Goal: Consume media (video, audio): Consume media (video, audio)

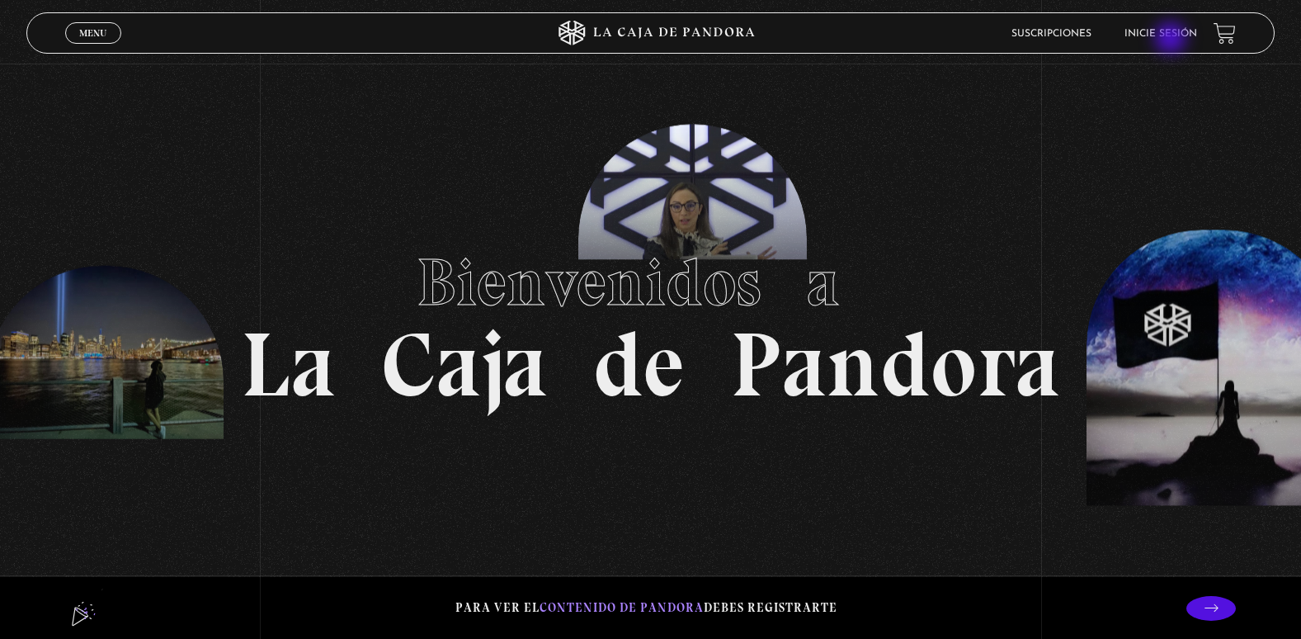
click at [1173, 40] on li "Inicie sesión" at bounding box center [1161, 34] width 73 height 26
click at [111, 39] on link "Menu Cerrar" at bounding box center [93, 32] width 56 height 21
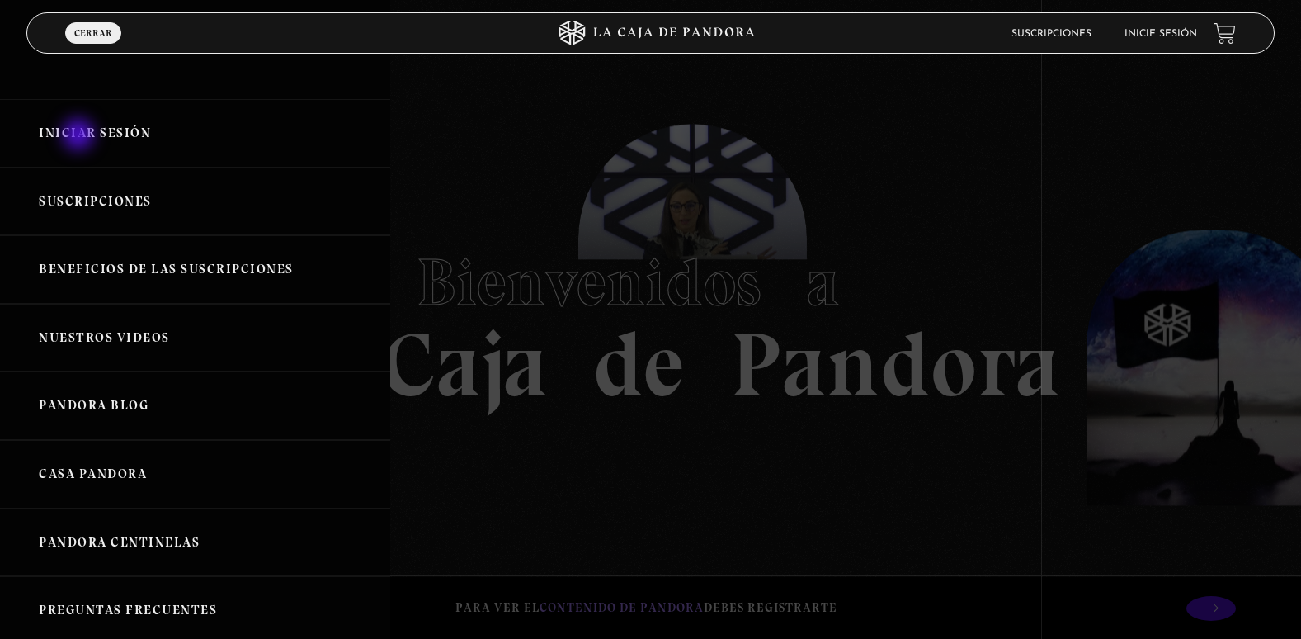
click at [80, 136] on link "Iniciar Sesión" at bounding box center [195, 133] width 390 height 68
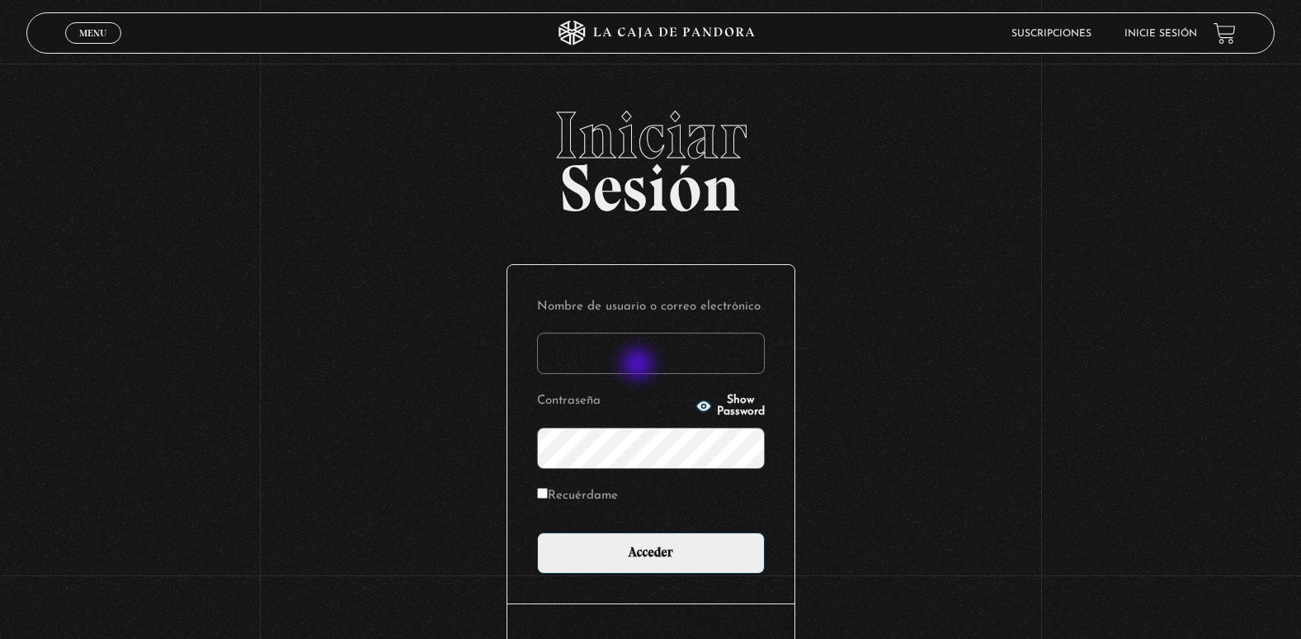
click at [640, 366] on input "Nombre de usuario o correo electrónico" at bounding box center [651, 353] width 228 height 41
type input "adriana.castillo071083@gmail.com"
click at [537, 532] on input "Acceder" at bounding box center [651, 552] width 228 height 41
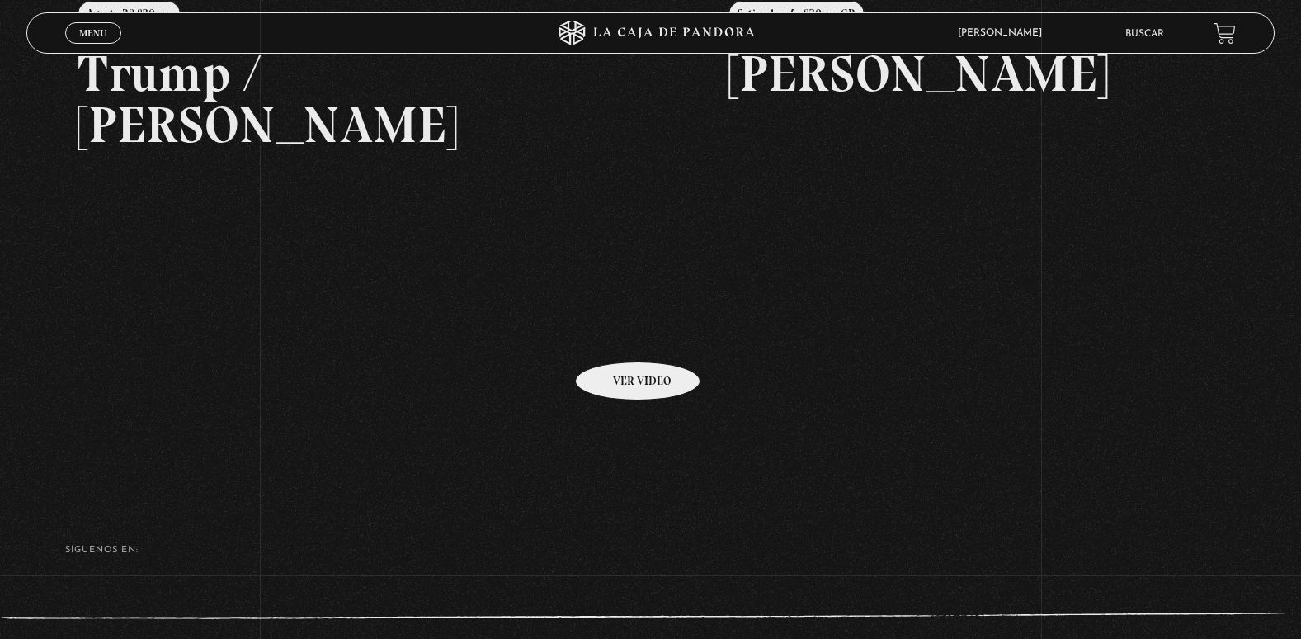
scroll to position [371, 0]
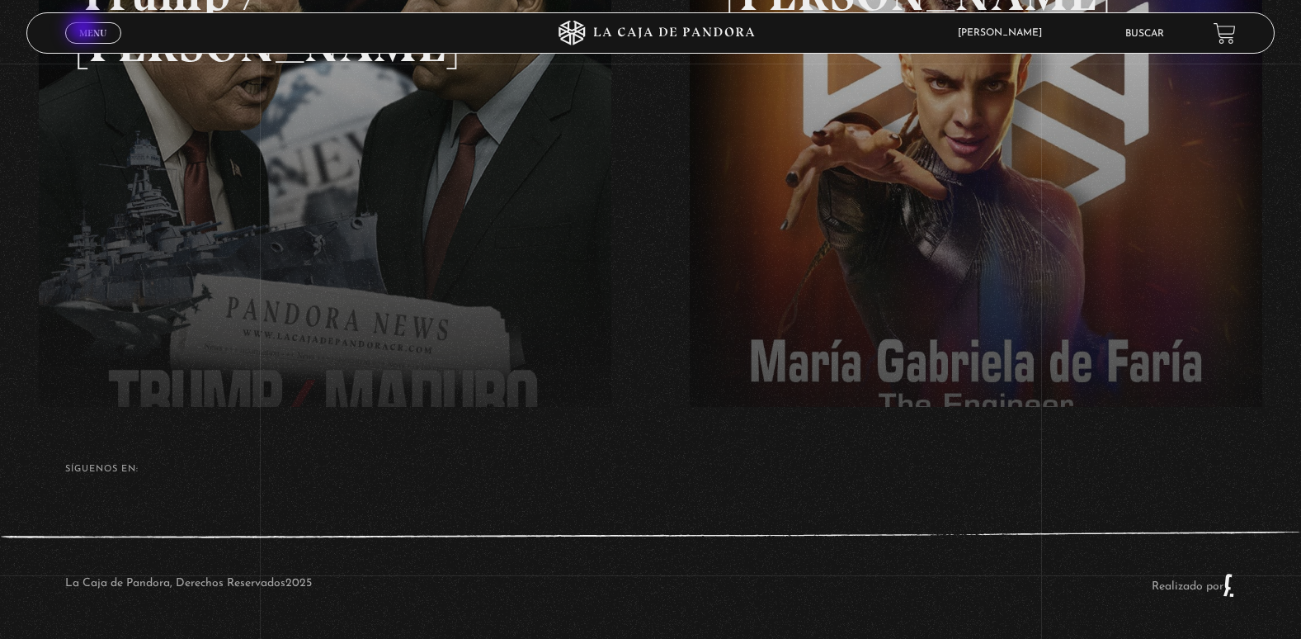
click at [85, 30] on span "Menu" at bounding box center [92, 33] width 27 height 10
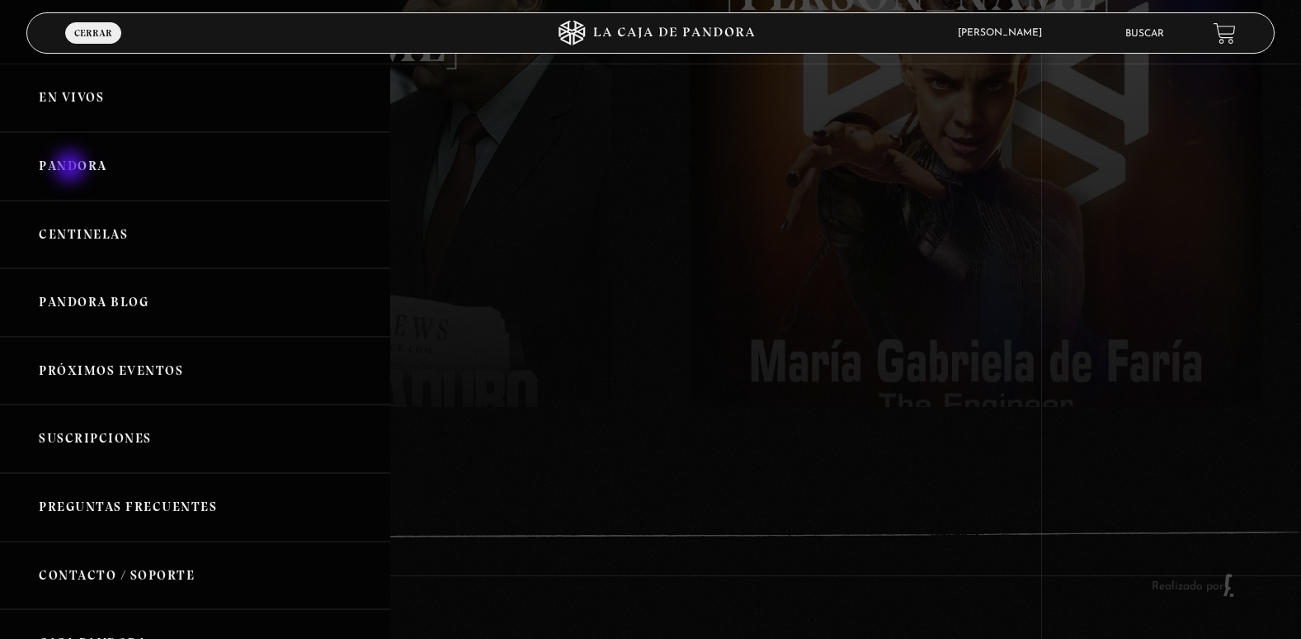
click at [72, 168] on link "Pandora" at bounding box center [195, 166] width 390 height 68
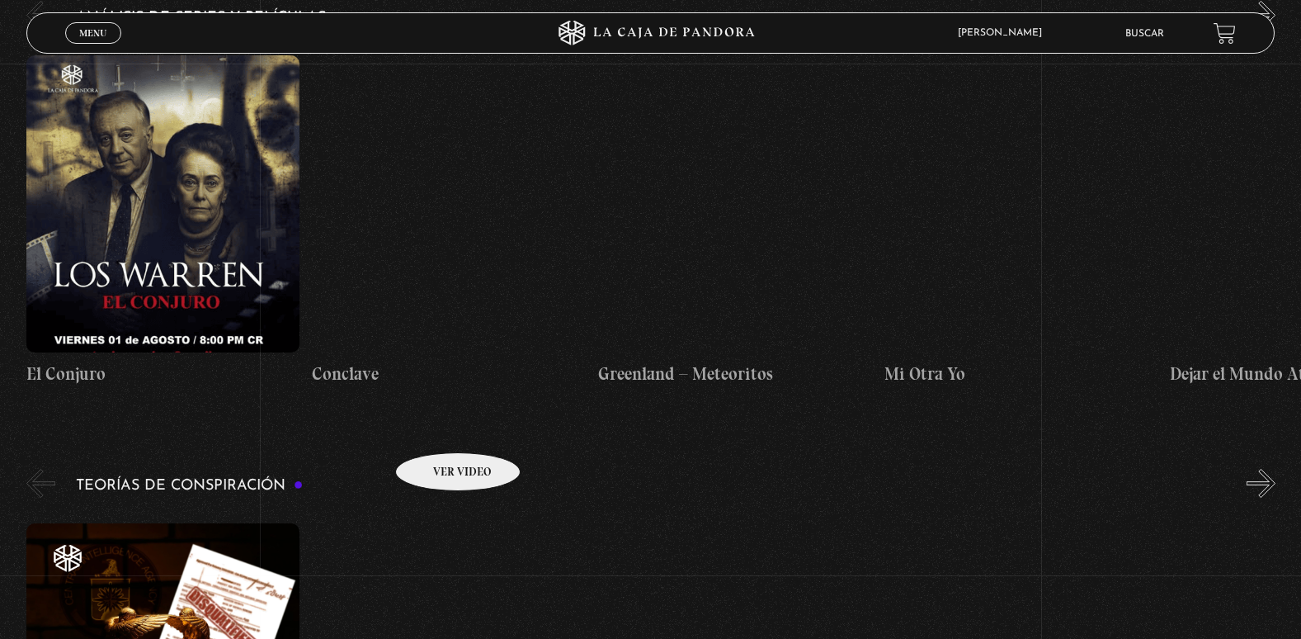
scroll to position [2146, 0]
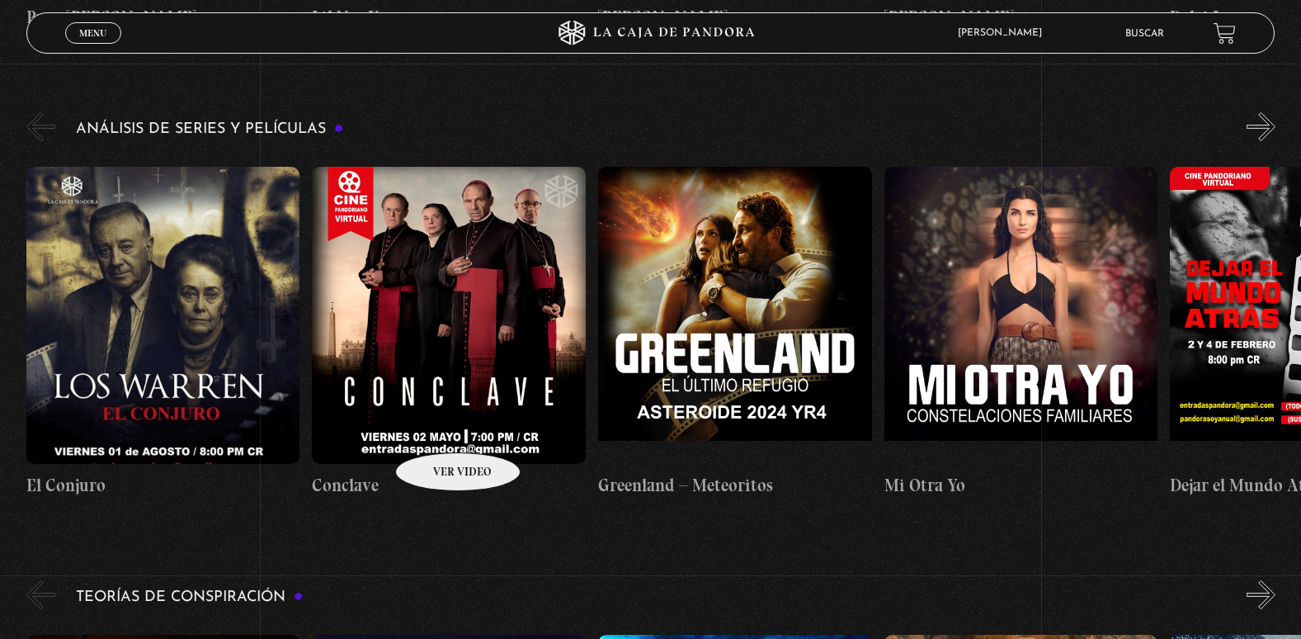
click at [437, 472] on h4 "Conclave" at bounding box center [449, 485] width 274 height 26
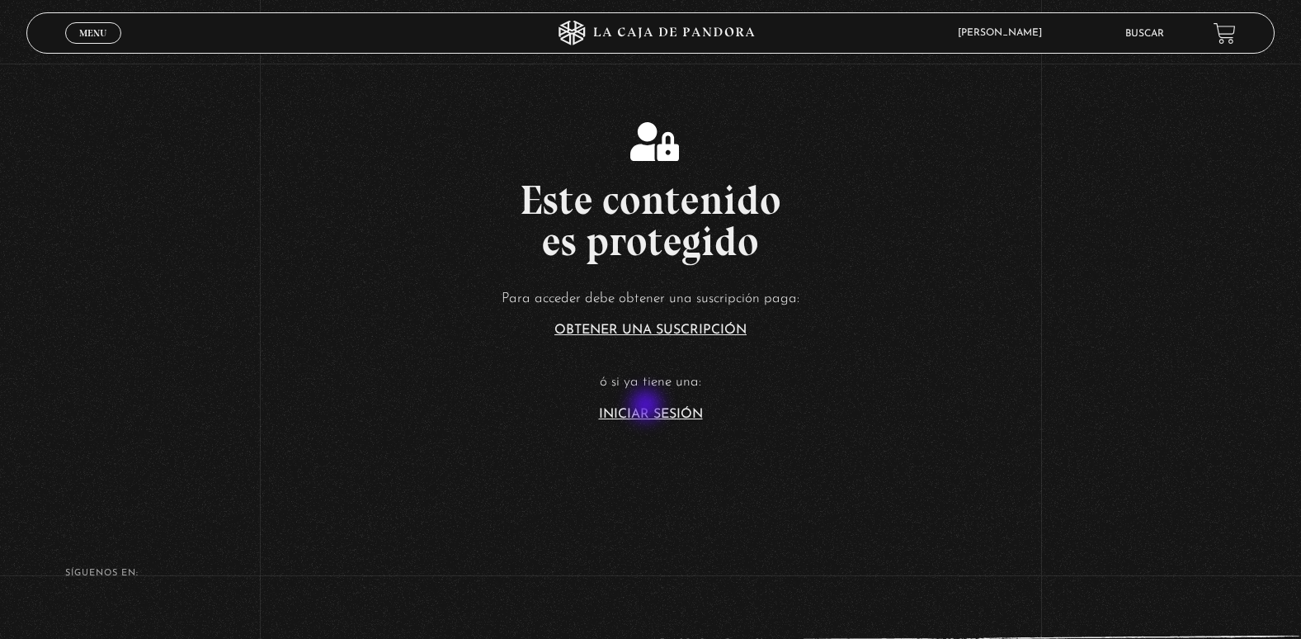
click at [648, 407] on article "Para acceder debe obtener una suscripción paga: Obtener una suscripción ó si ya…" at bounding box center [650, 353] width 1301 height 135
click at [666, 415] on link "Iniciar Sesión" at bounding box center [651, 414] width 104 height 13
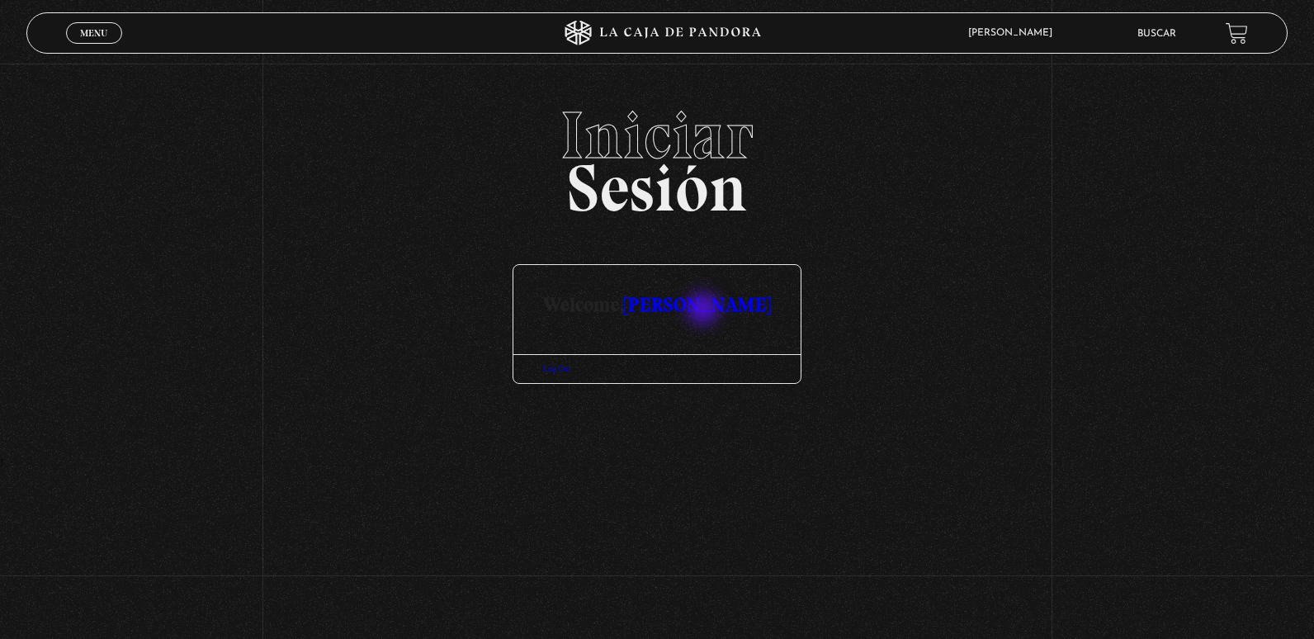
click at [705, 310] on link "Adriana castillo" at bounding box center [697, 304] width 147 height 24
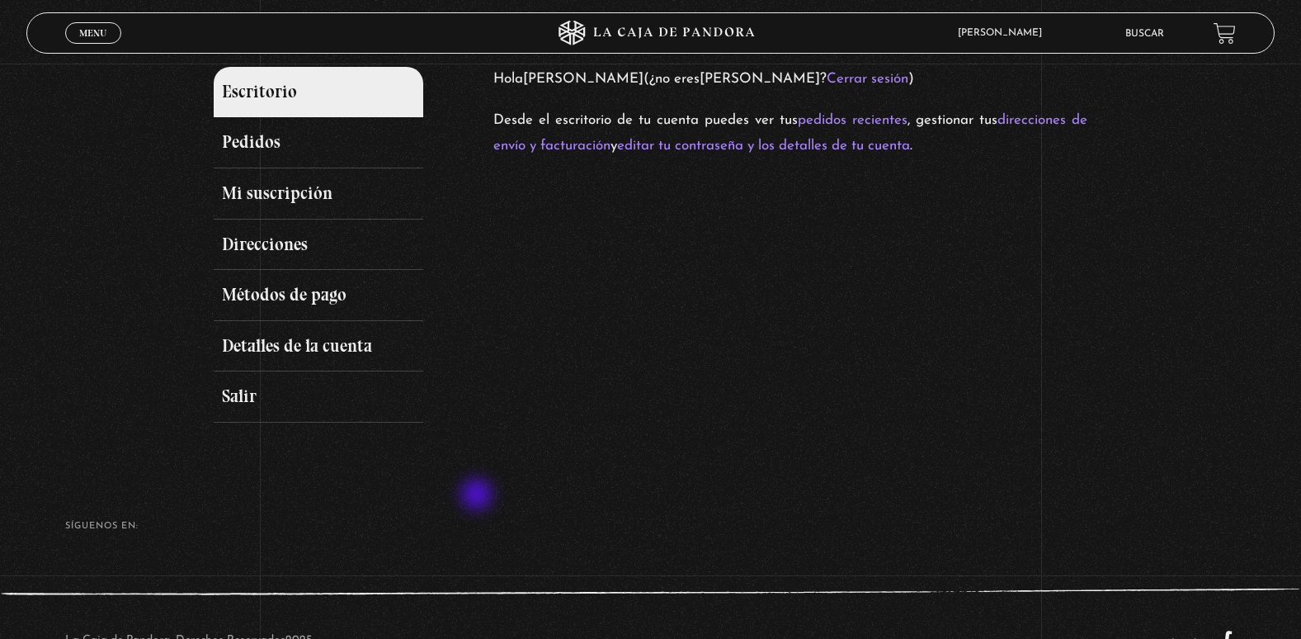
scroll to position [248, 0]
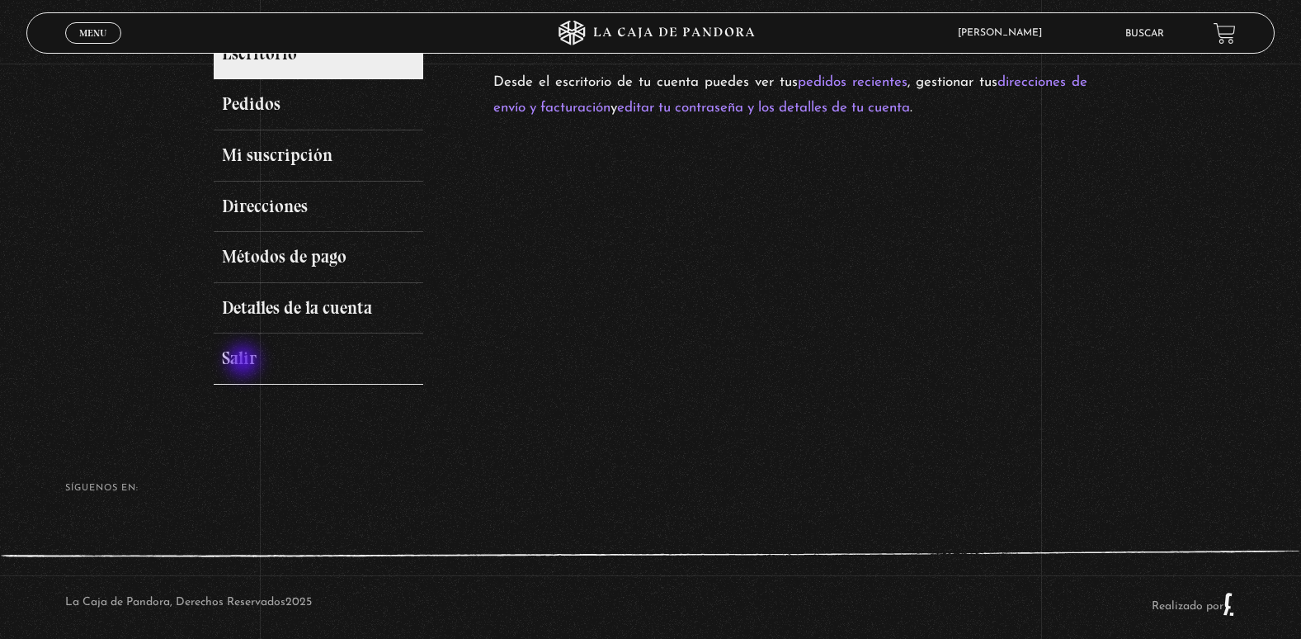
click at [245, 362] on link "Salir" at bounding box center [319, 358] width 210 height 51
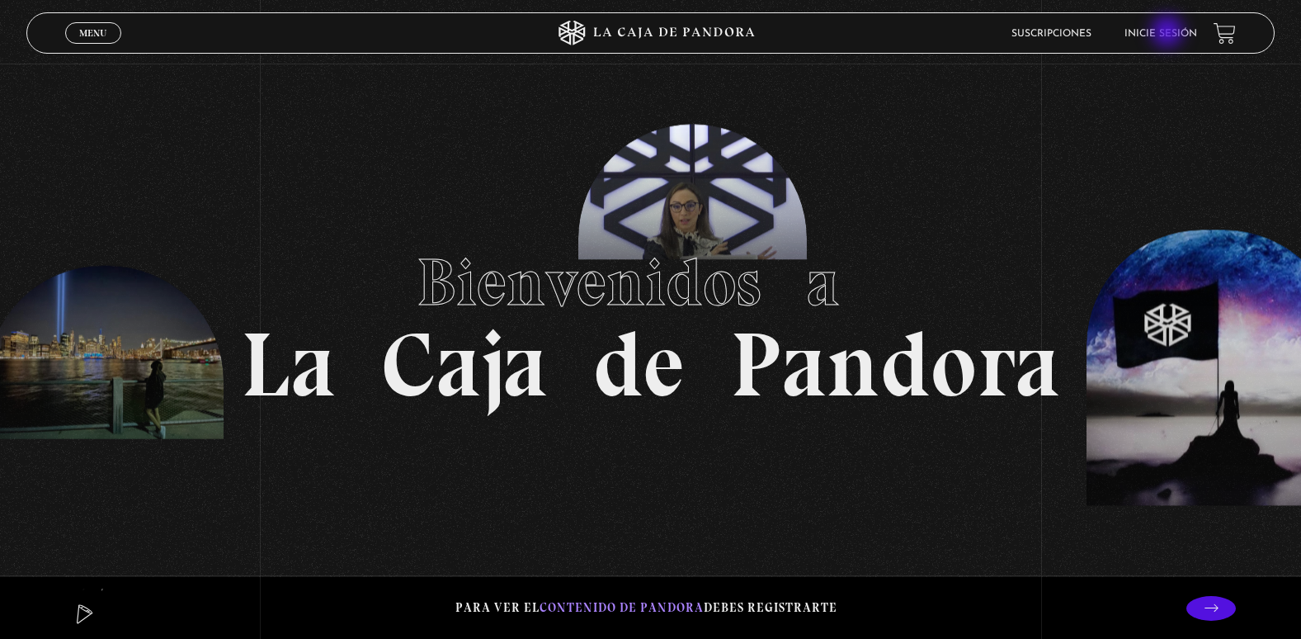
click at [1169, 33] on link "Inicie sesión" at bounding box center [1161, 34] width 73 height 10
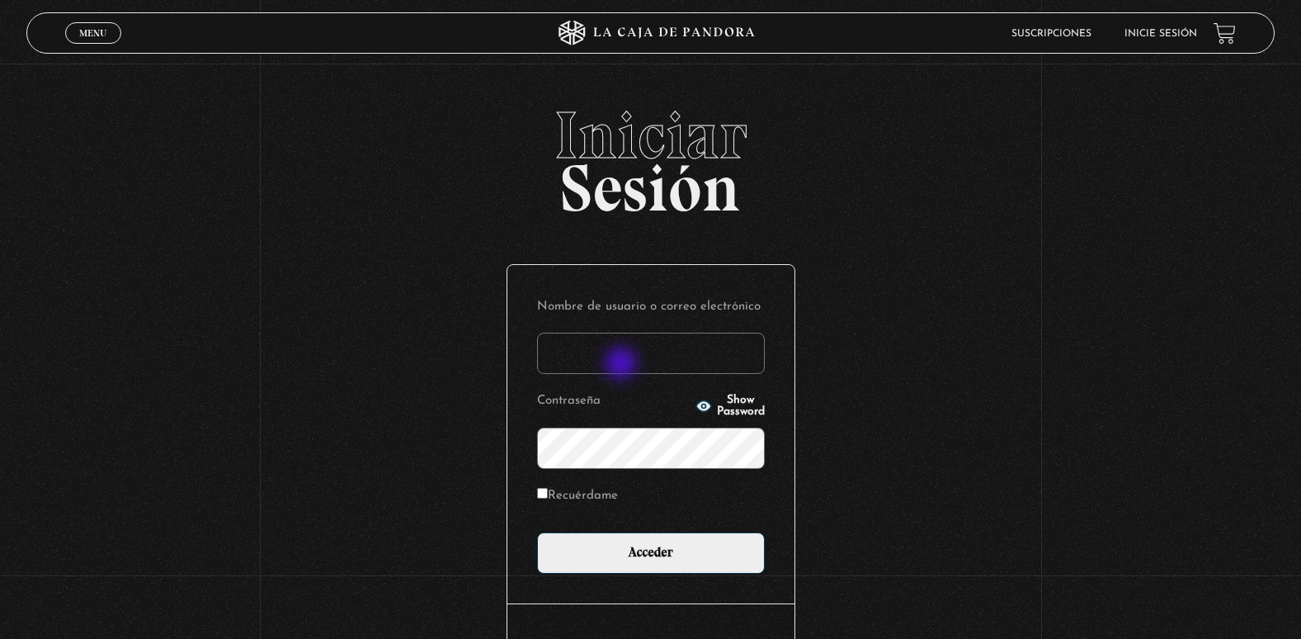
click at [623, 365] on input "Nombre de usuario o correo electrónico" at bounding box center [651, 353] width 228 height 41
type input "adriana.castillo071083@gmail.com"
click at [537, 532] on input "Acceder" at bounding box center [651, 552] width 228 height 41
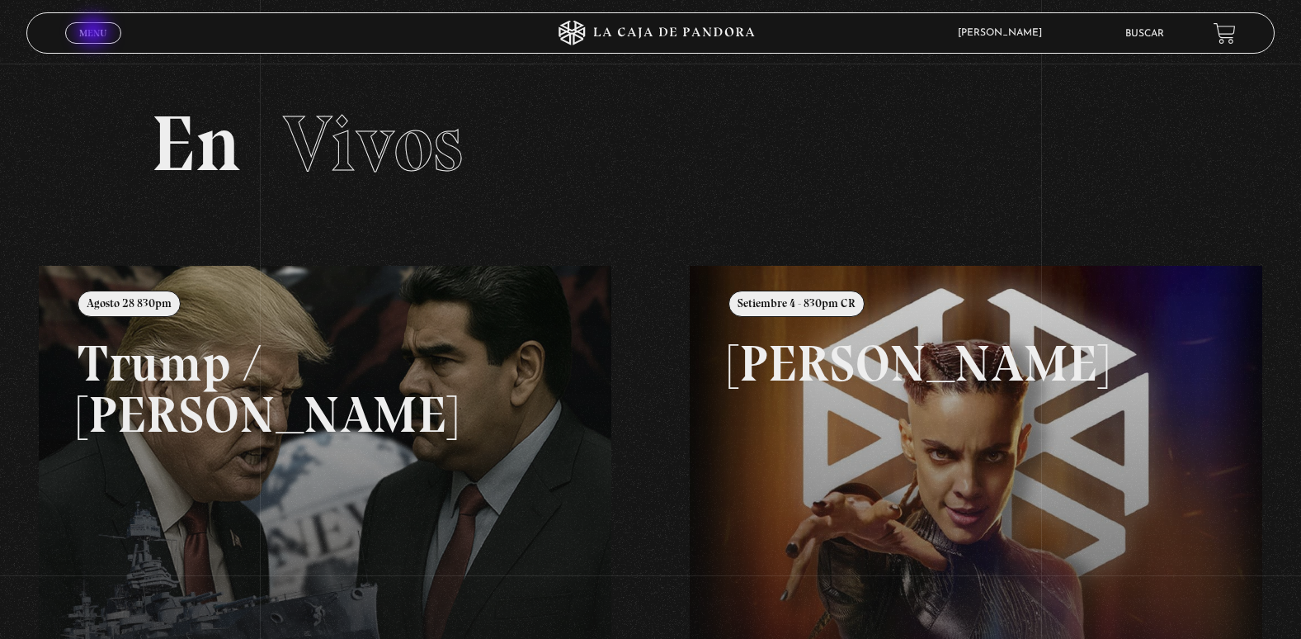
click at [95, 33] on span "Menu" at bounding box center [92, 33] width 27 height 10
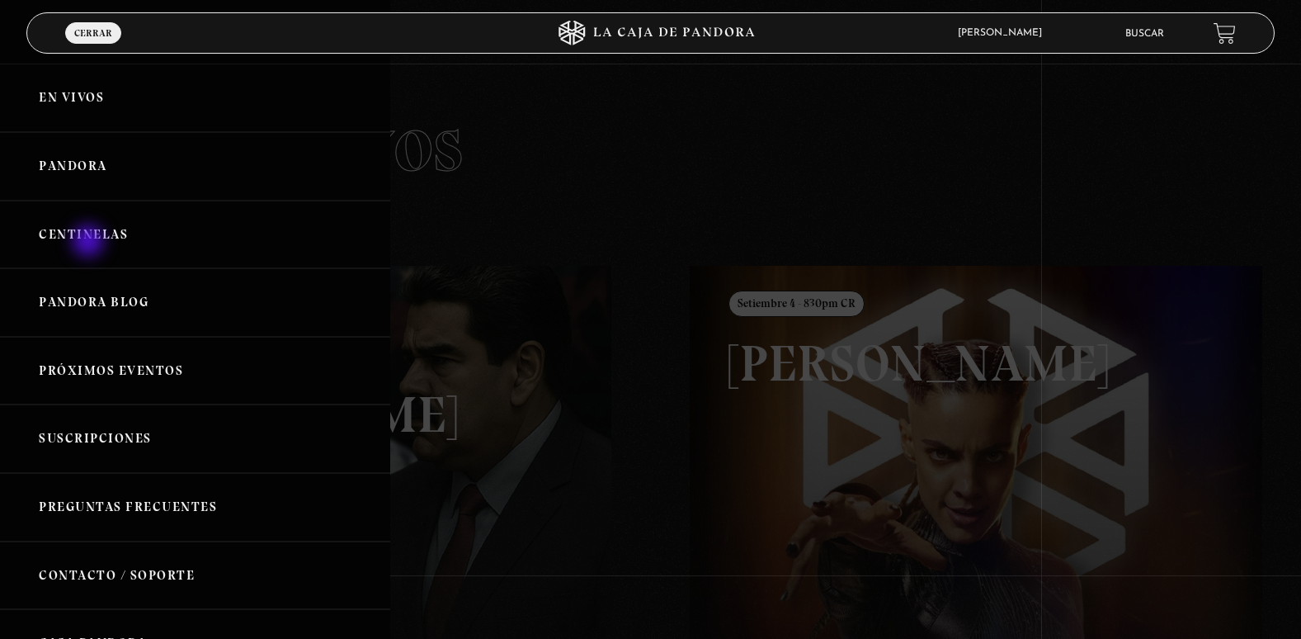
click at [90, 243] on link "Centinelas" at bounding box center [195, 235] width 390 height 68
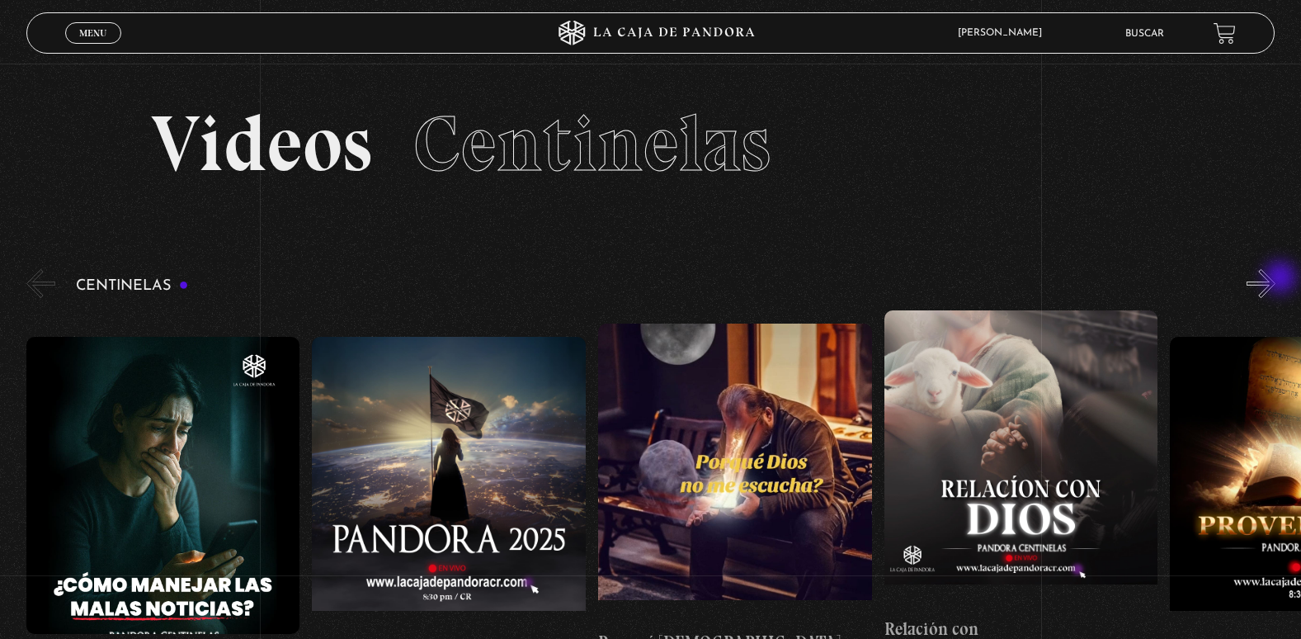
click at [1276, 279] on button "»" at bounding box center [1261, 283] width 29 height 29
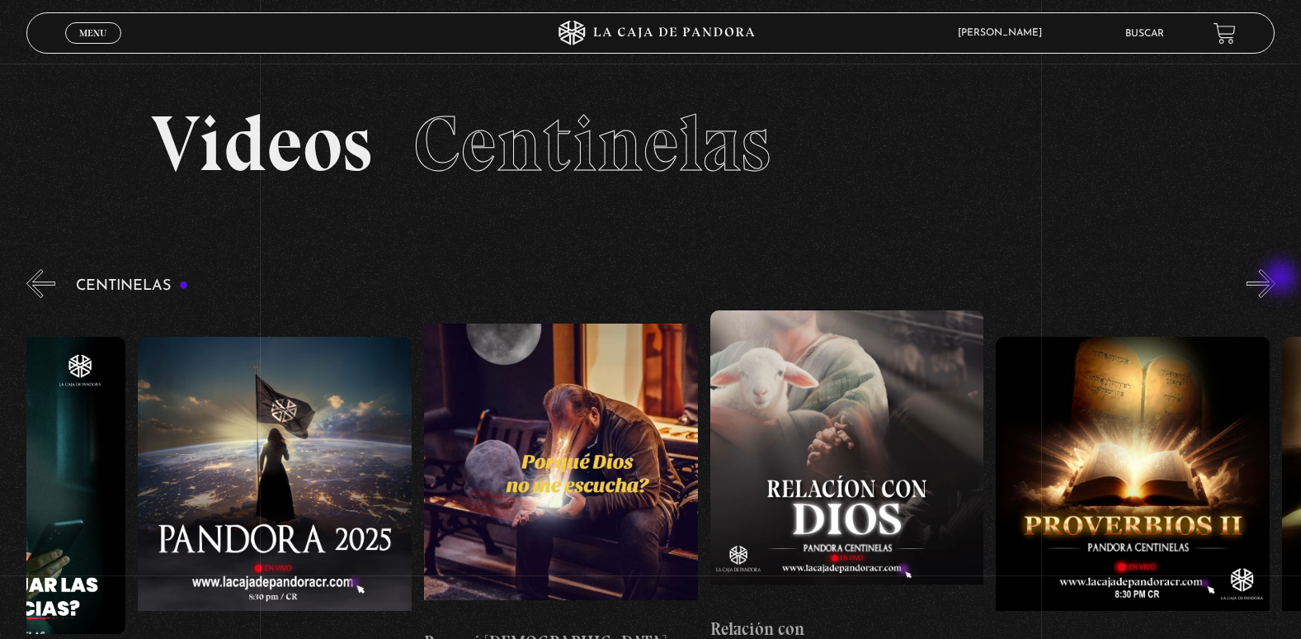
click at [1276, 279] on button "»" at bounding box center [1261, 283] width 29 height 29
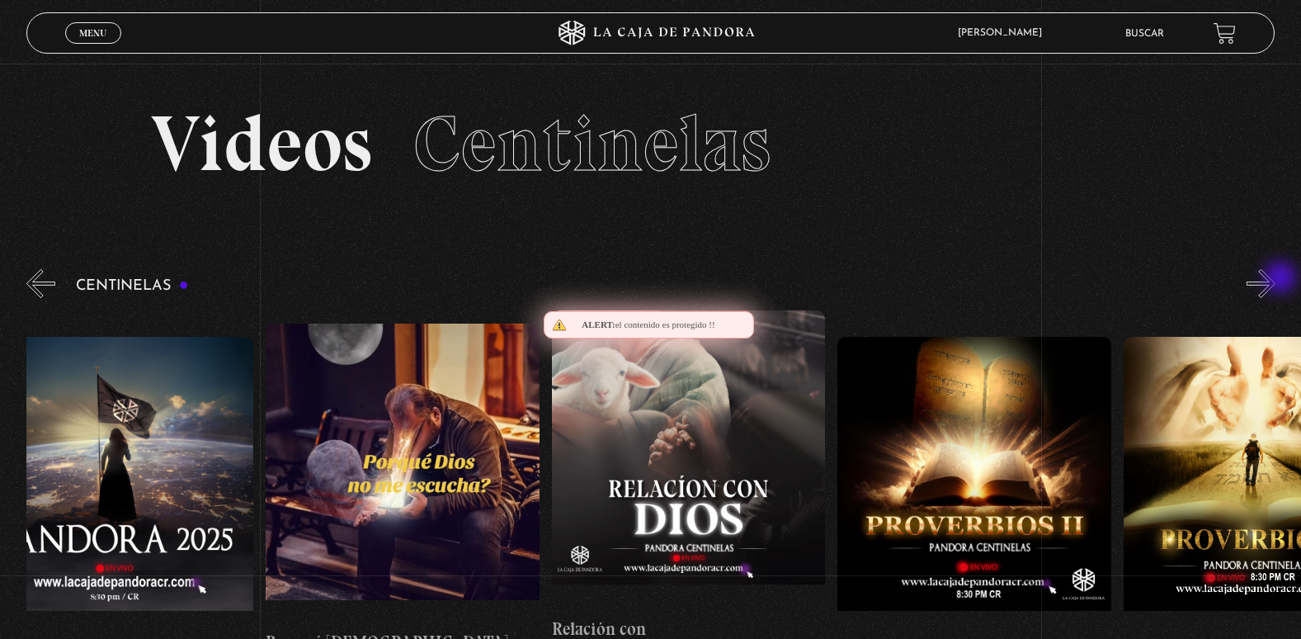
click at [1276, 279] on button "»" at bounding box center [1261, 283] width 29 height 29
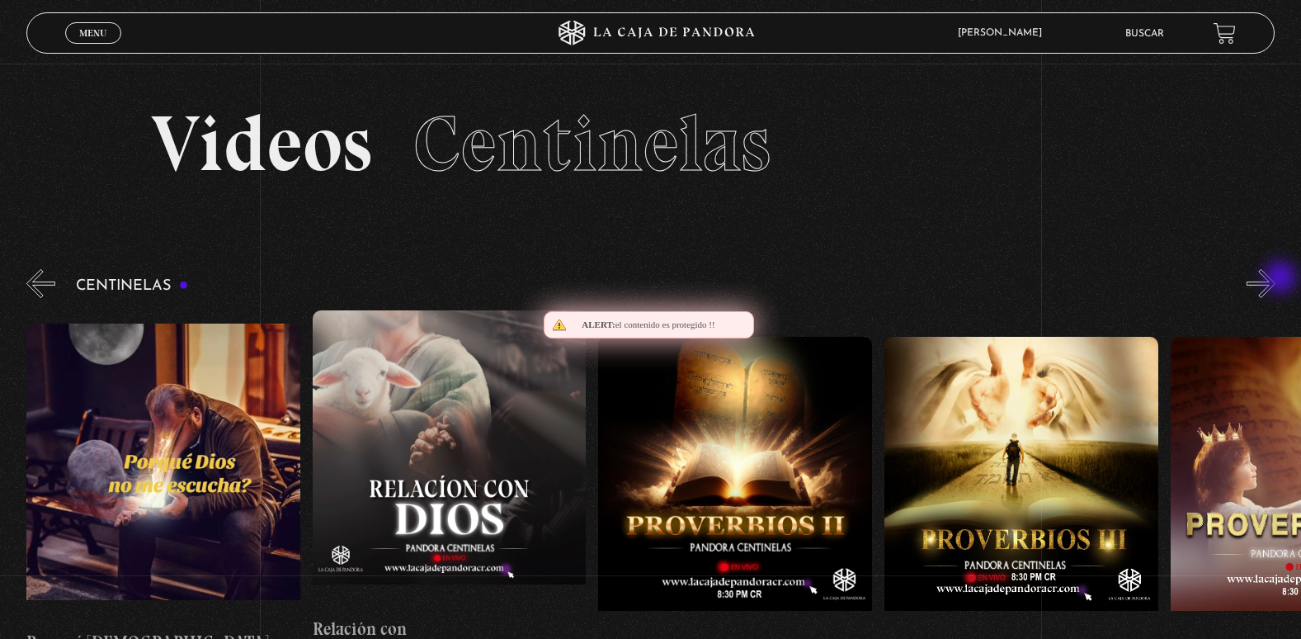
click at [1276, 279] on button "»" at bounding box center [1261, 283] width 29 height 29
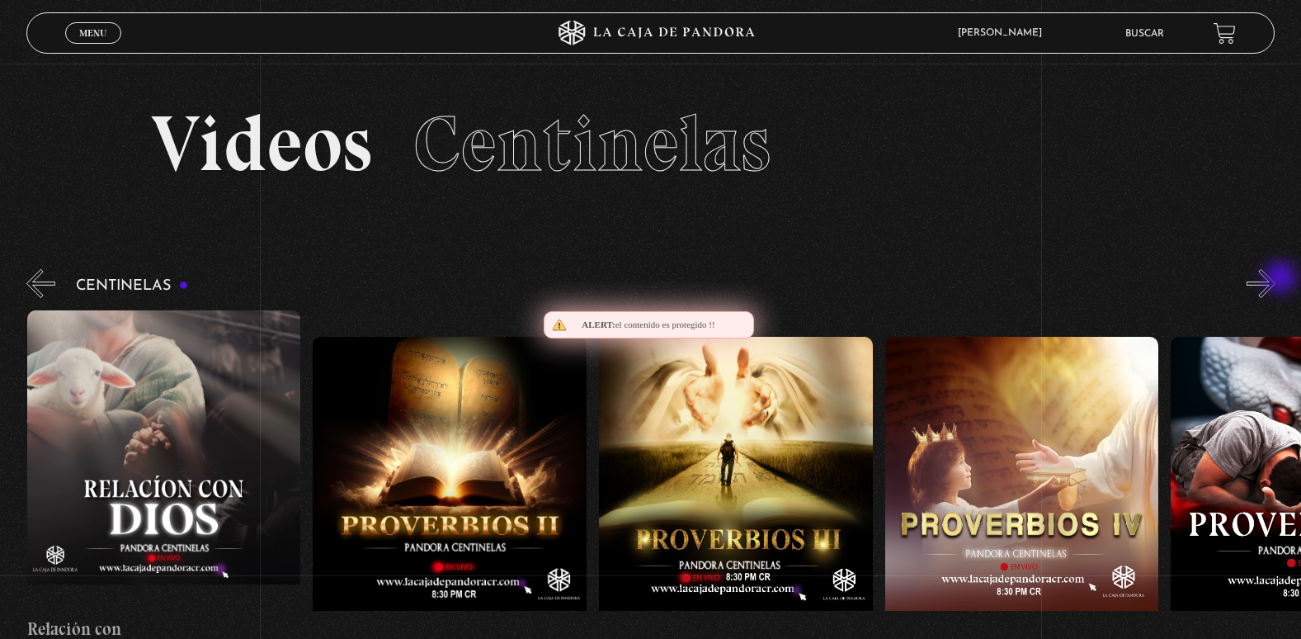
click at [1276, 279] on button "»" at bounding box center [1261, 283] width 29 height 29
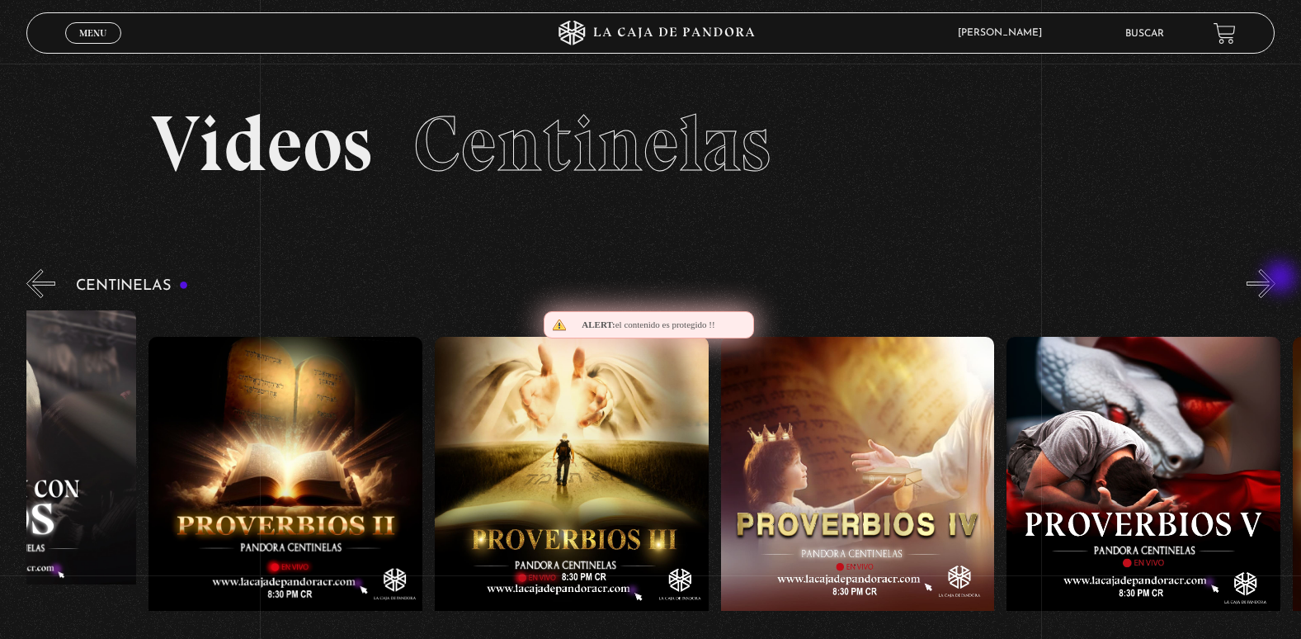
click at [1276, 279] on button "»" at bounding box center [1261, 283] width 29 height 29
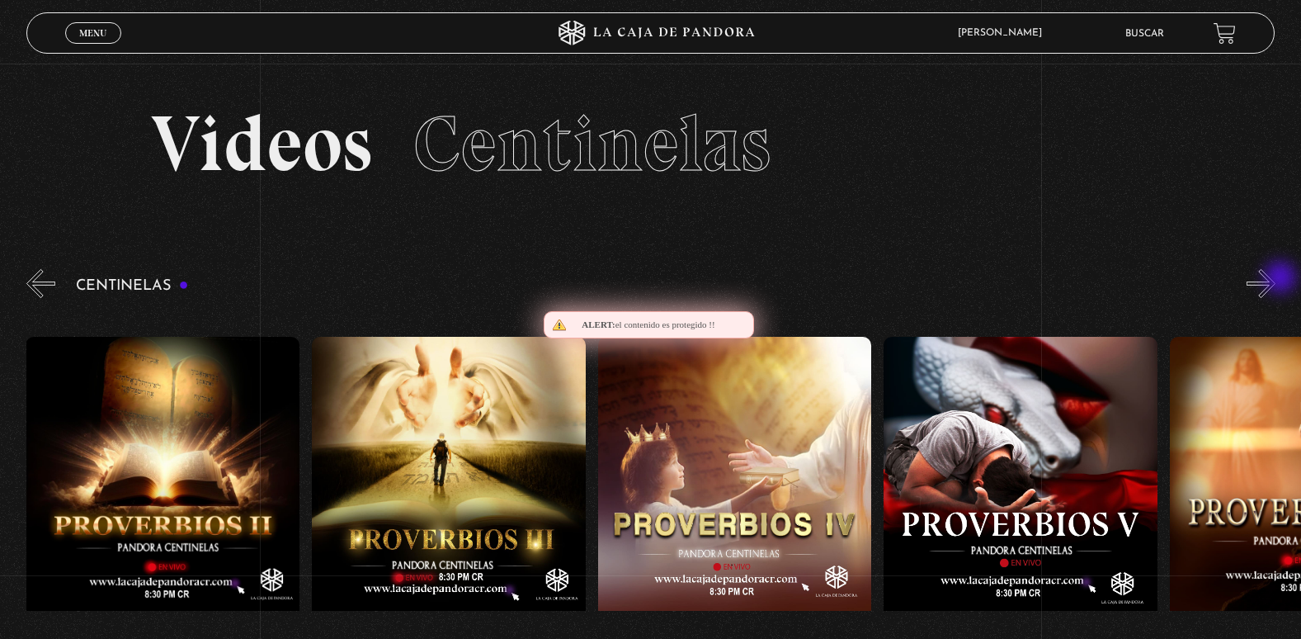
click at [1276, 279] on button "»" at bounding box center [1261, 283] width 29 height 29
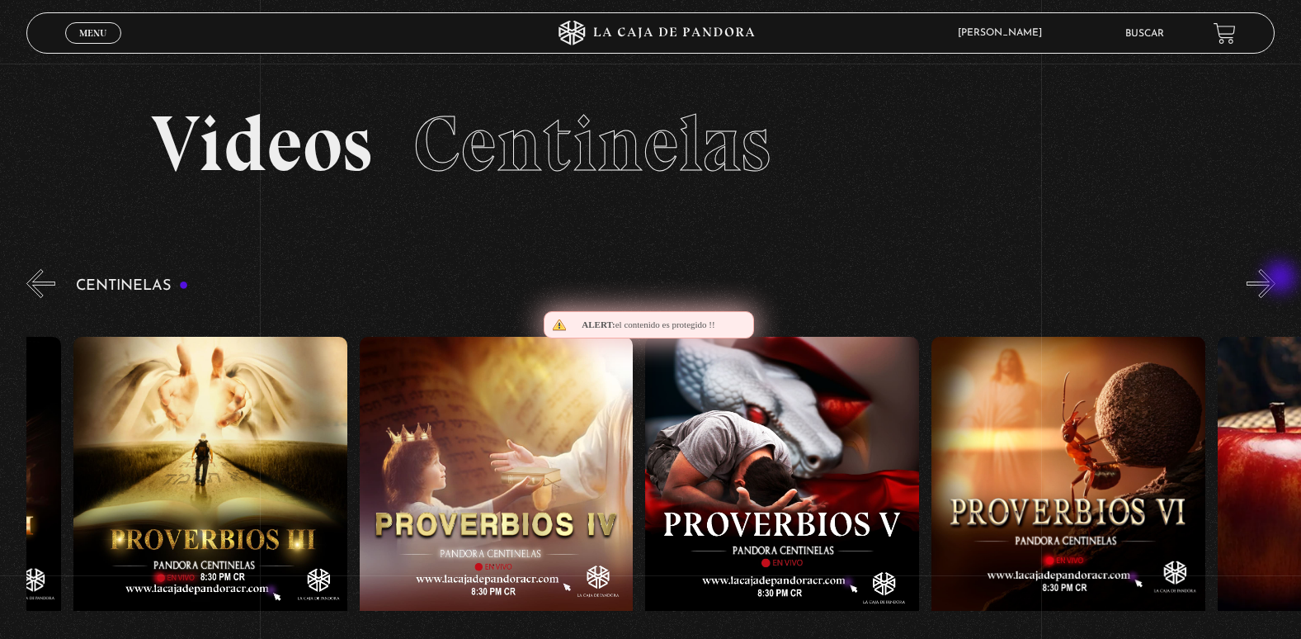
click at [1276, 279] on button "»" at bounding box center [1261, 283] width 29 height 29
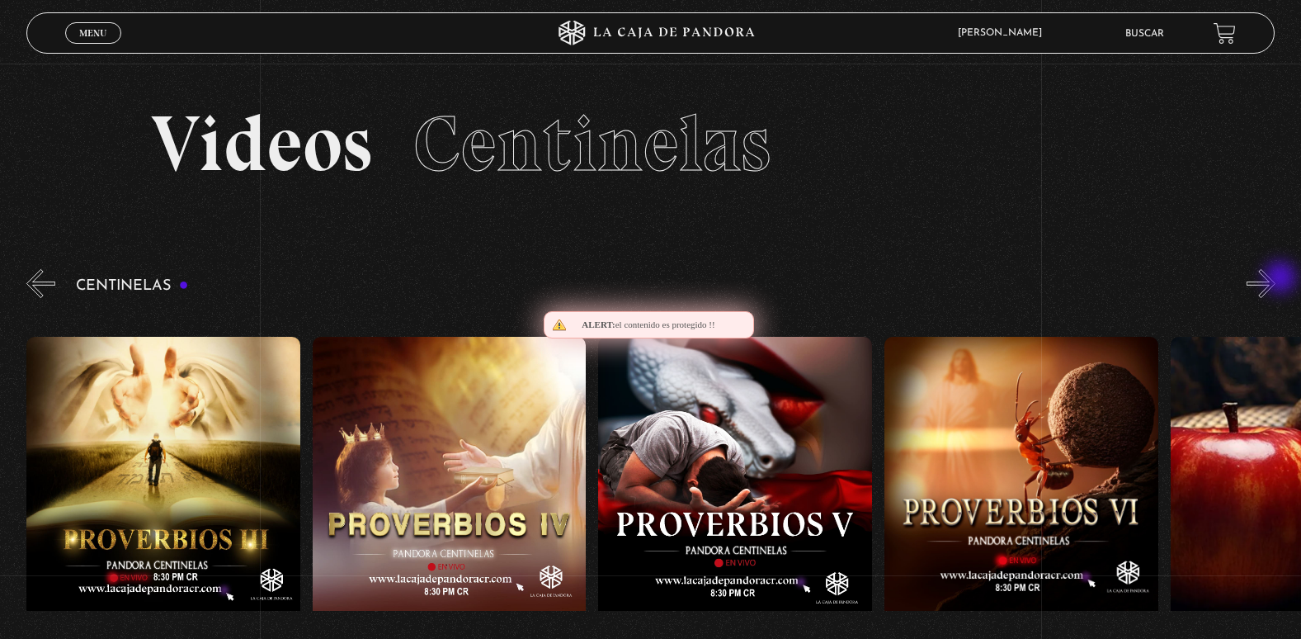
click at [1276, 279] on button "»" at bounding box center [1261, 283] width 29 height 29
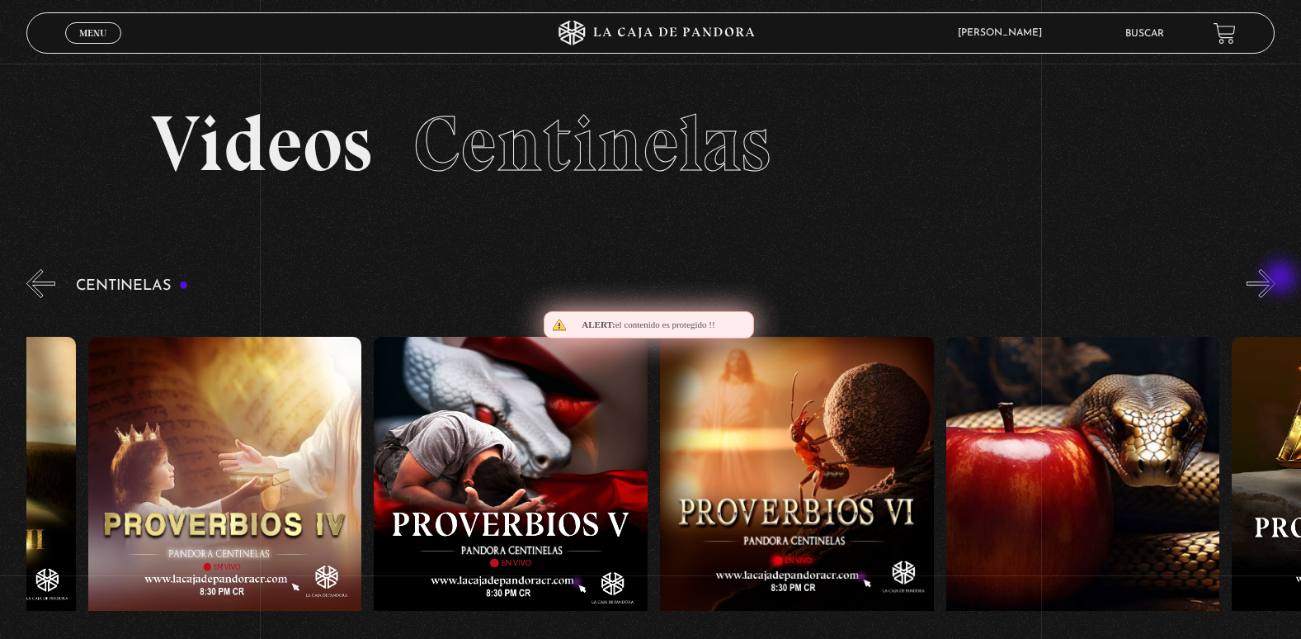
click at [1276, 279] on button "»" at bounding box center [1261, 283] width 29 height 29
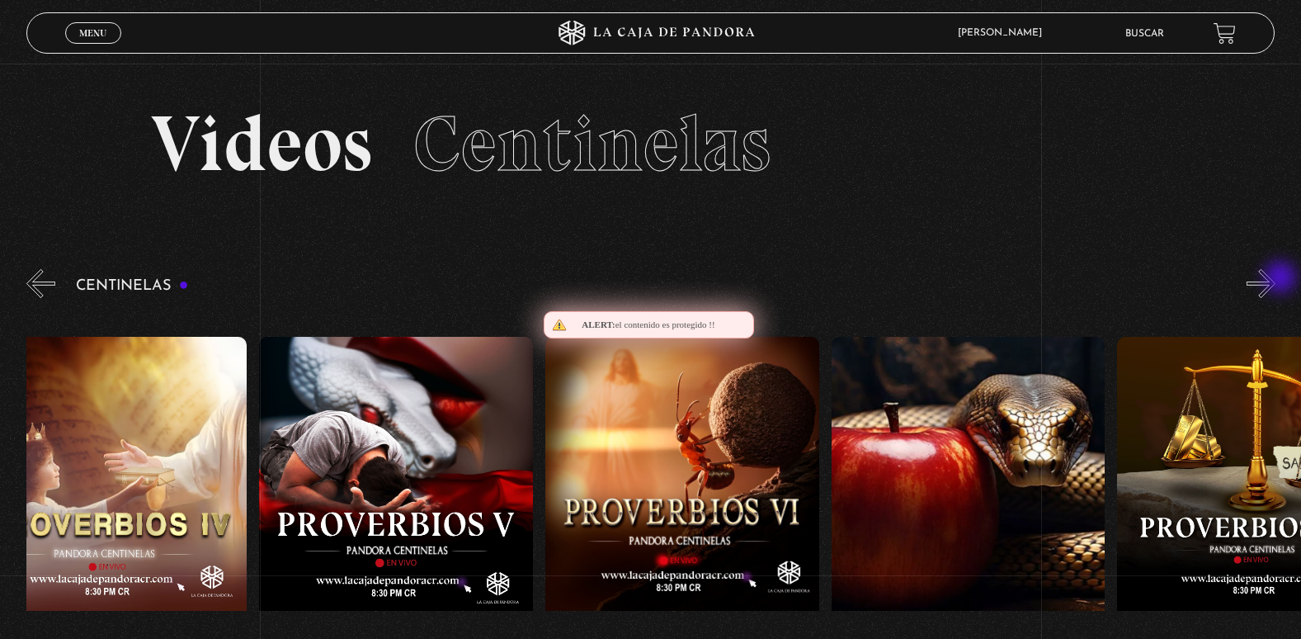
click at [1276, 279] on button "»" at bounding box center [1261, 283] width 29 height 29
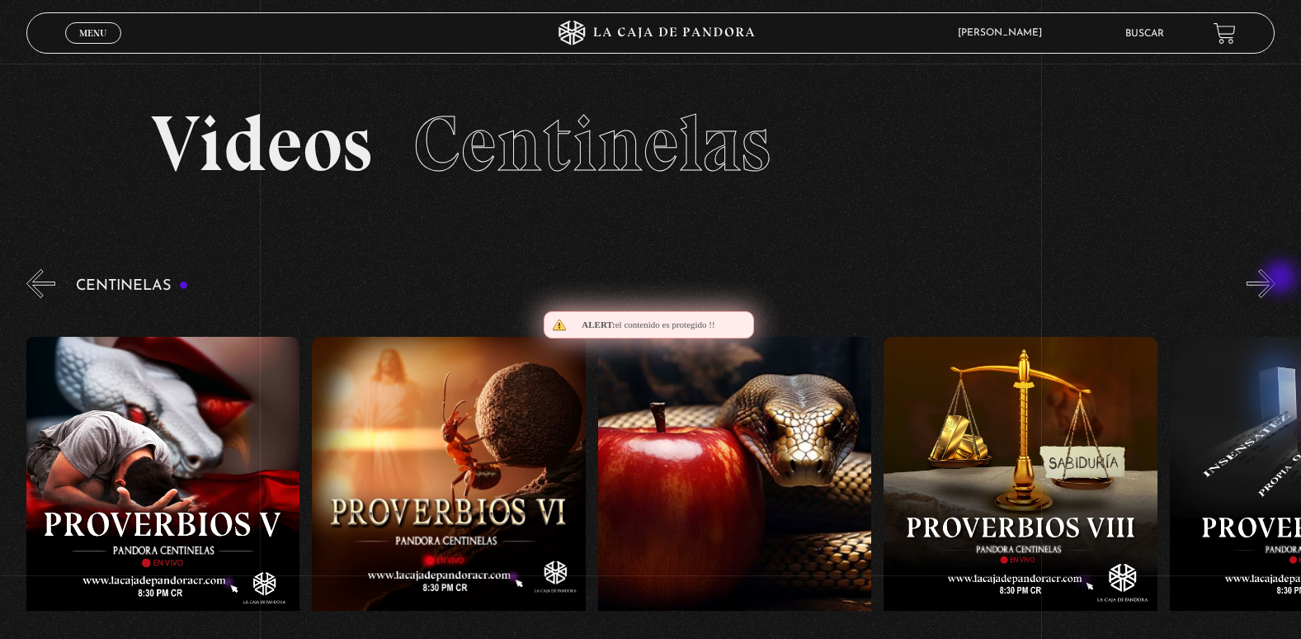
click at [1276, 279] on button "»" at bounding box center [1261, 283] width 29 height 29
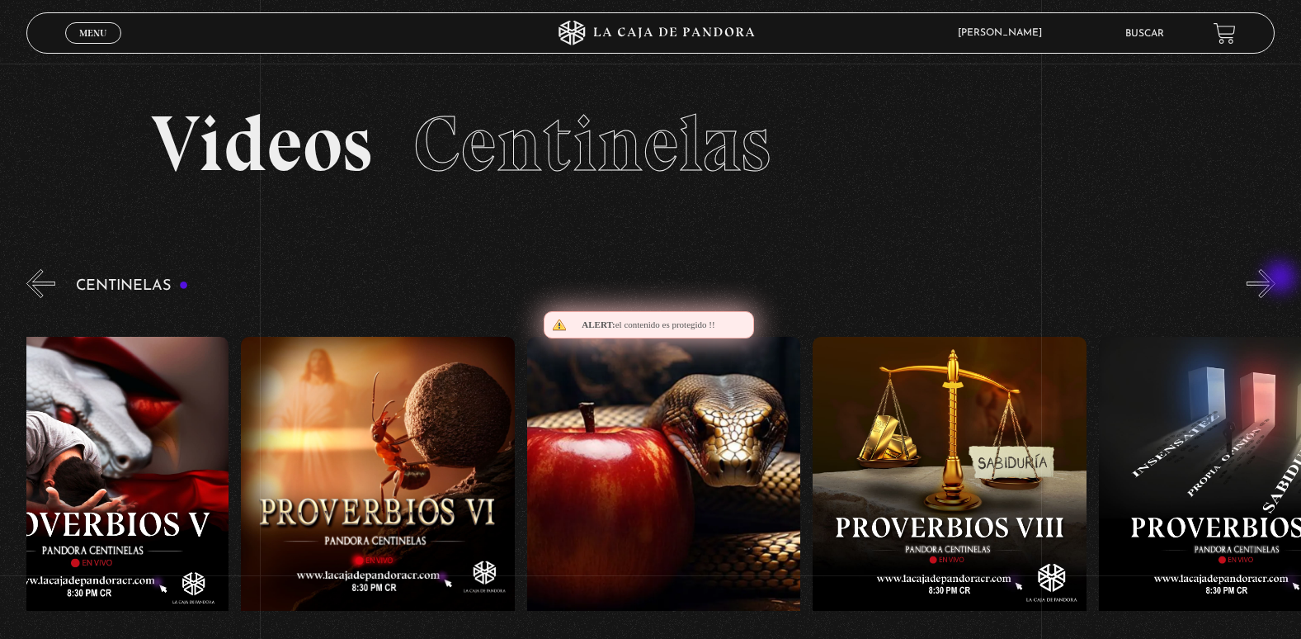
click at [1276, 279] on button "»" at bounding box center [1261, 283] width 29 height 29
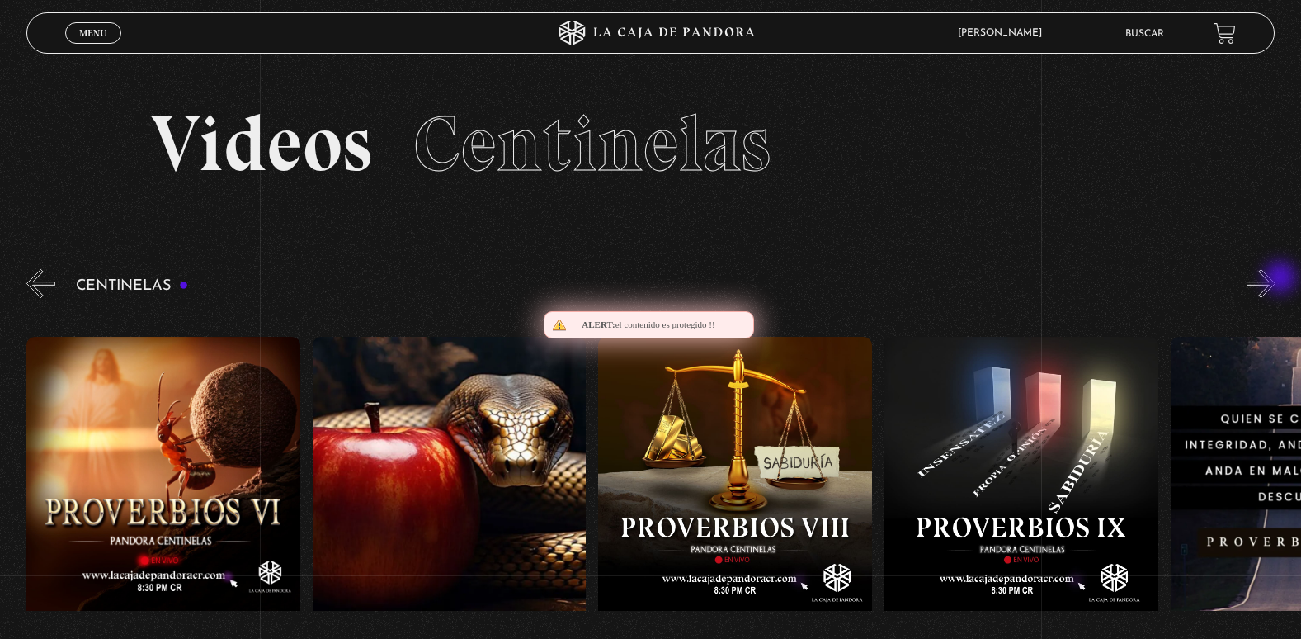
click at [1276, 279] on button "»" at bounding box center [1261, 283] width 29 height 29
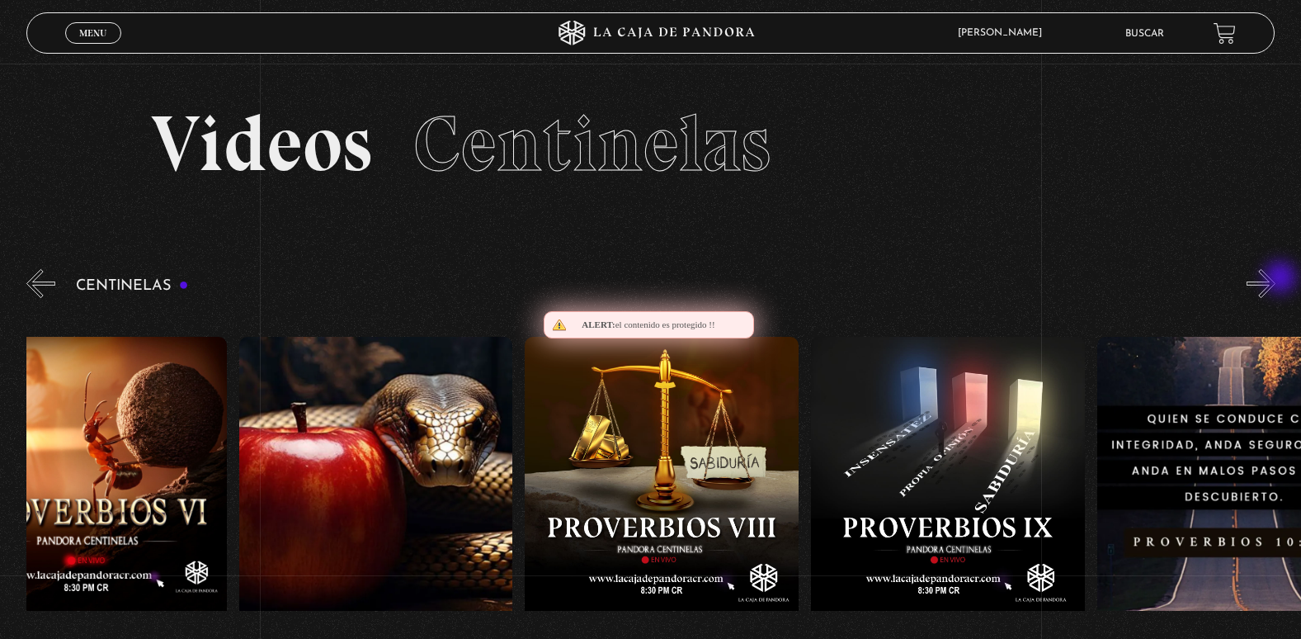
click at [1276, 279] on button "»" at bounding box center [1261, 283] width 29 height 29
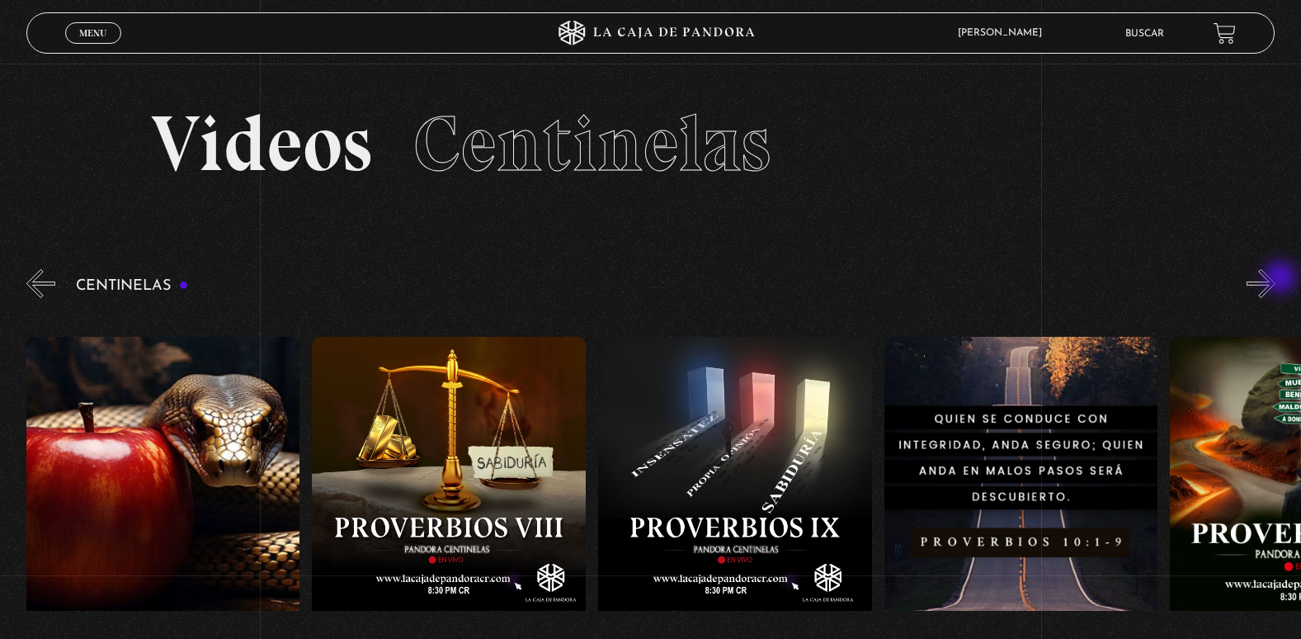
click at [1276, 279] on button "»" at bounding box center [1261, 283] width 29 height 29
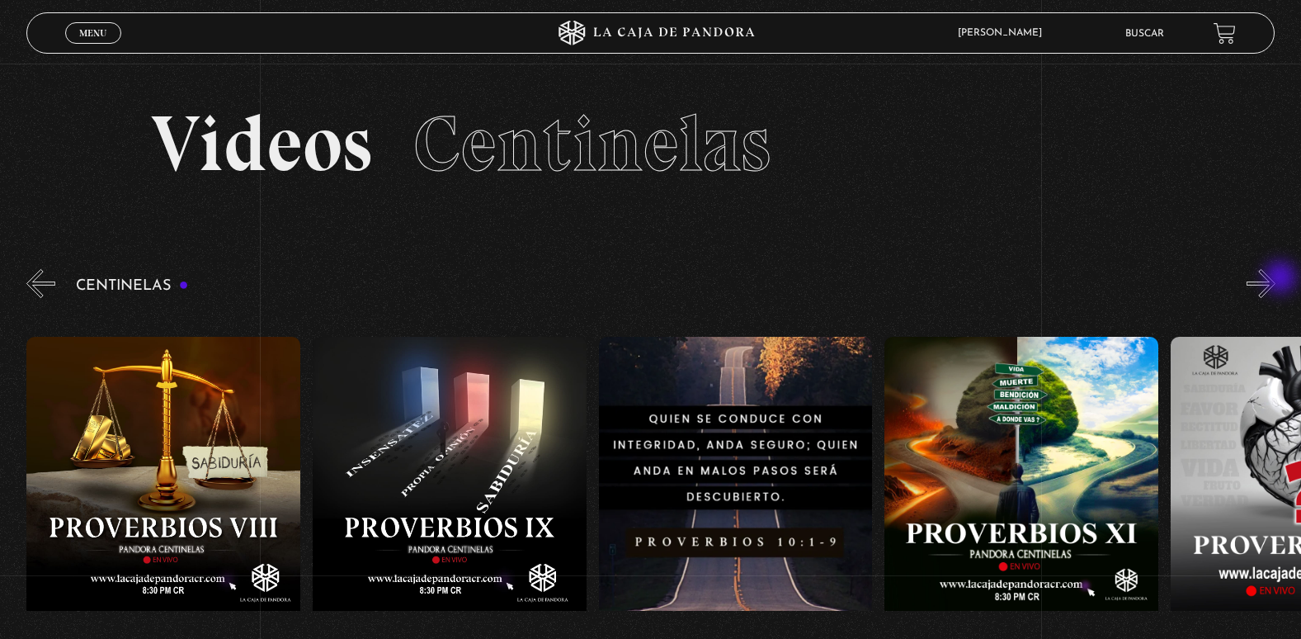
click at [1276, 279] on button "»" at bounding box center [1261, 283] width 29 height 29
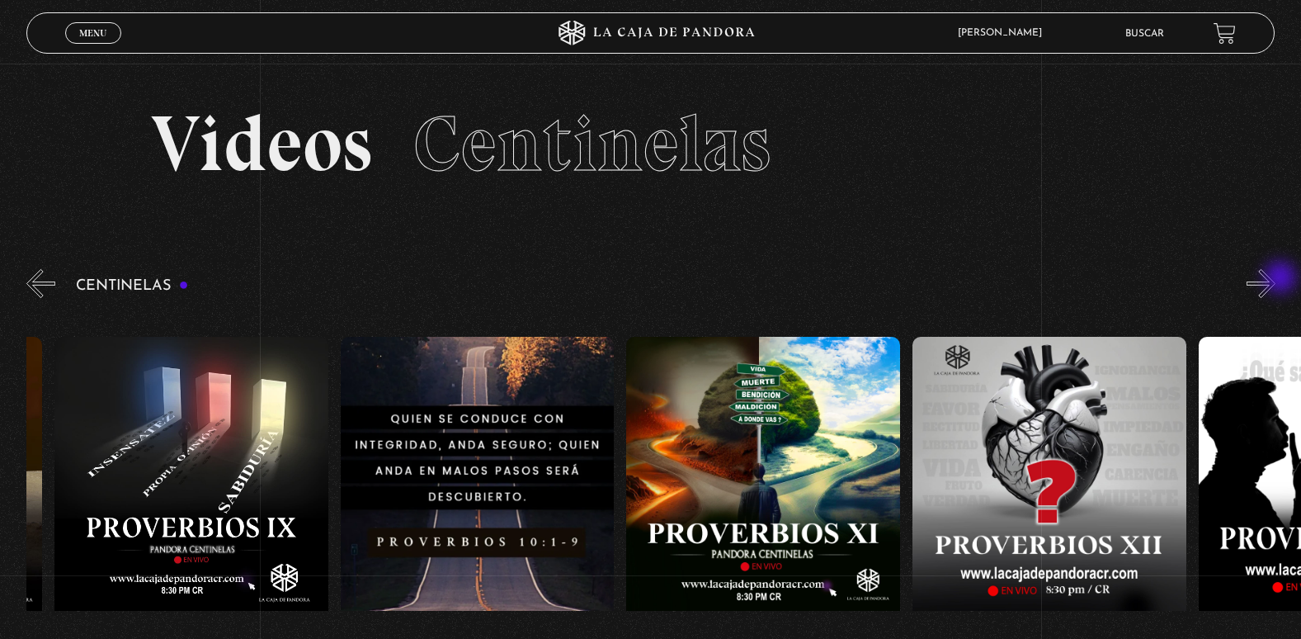
click at [1276, 279] on button "»" at bounding box center [1261, 283] width 29 height 29
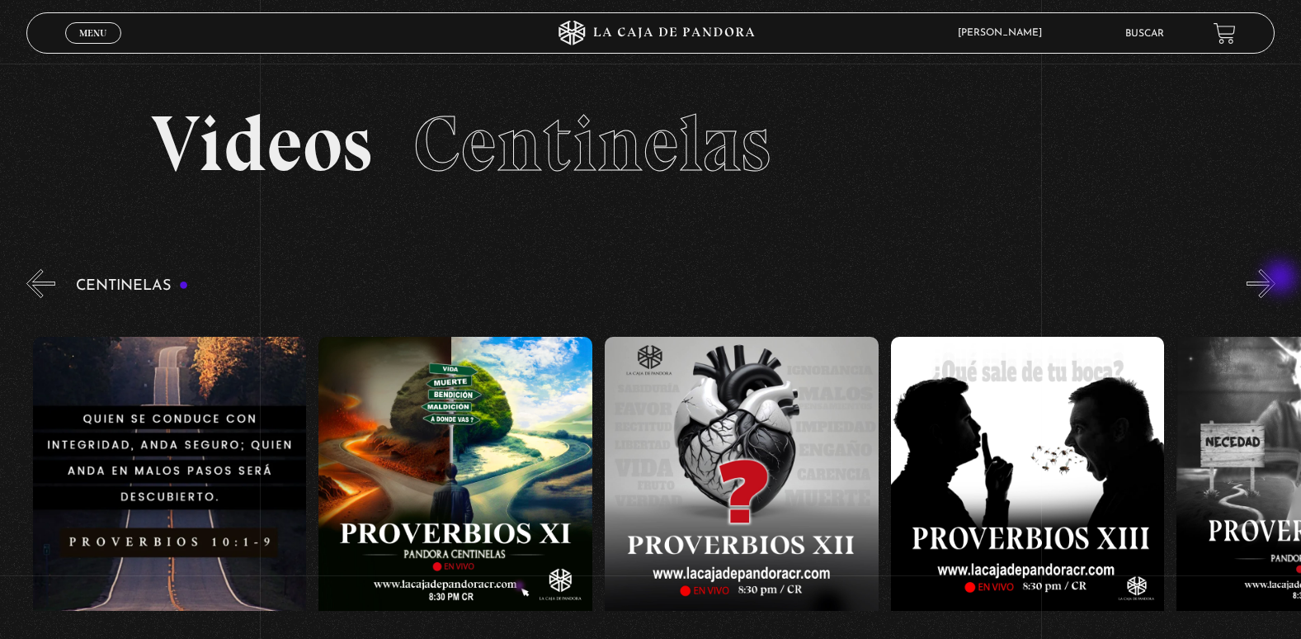
click at [1276, 279] on button "»" at bounding box center [1261, 283] width 29 height 29
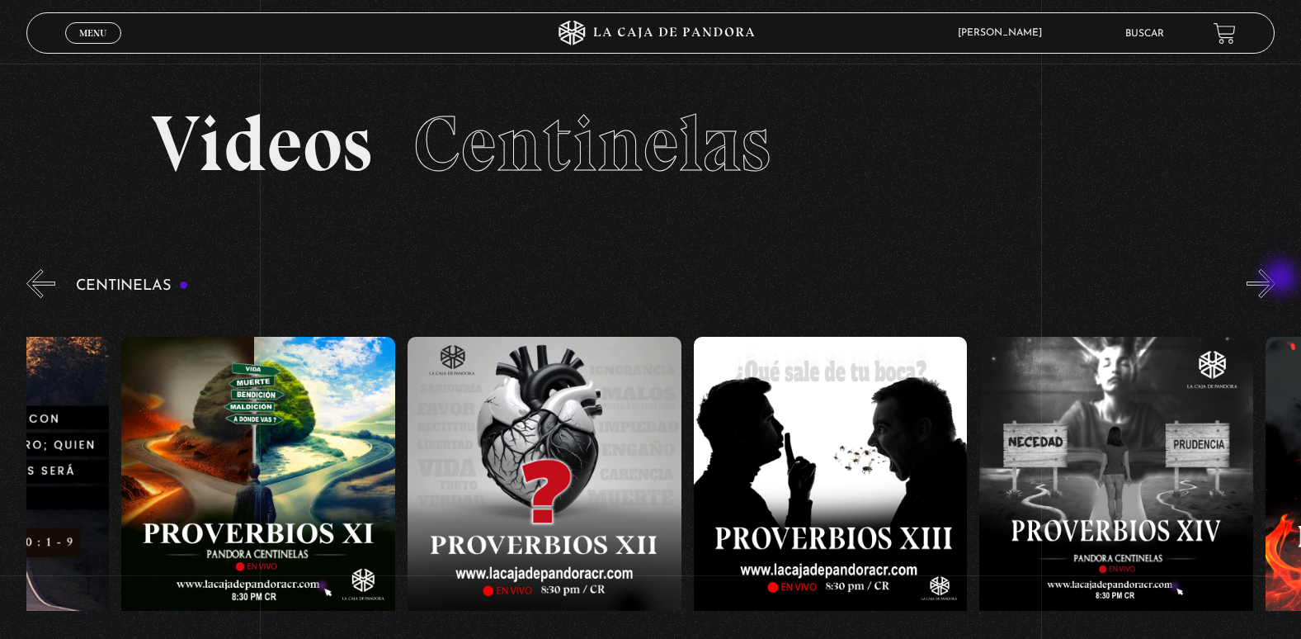
click at [1276, 279] on button "»" at bounding box center [1261, 283] width 29 height 29
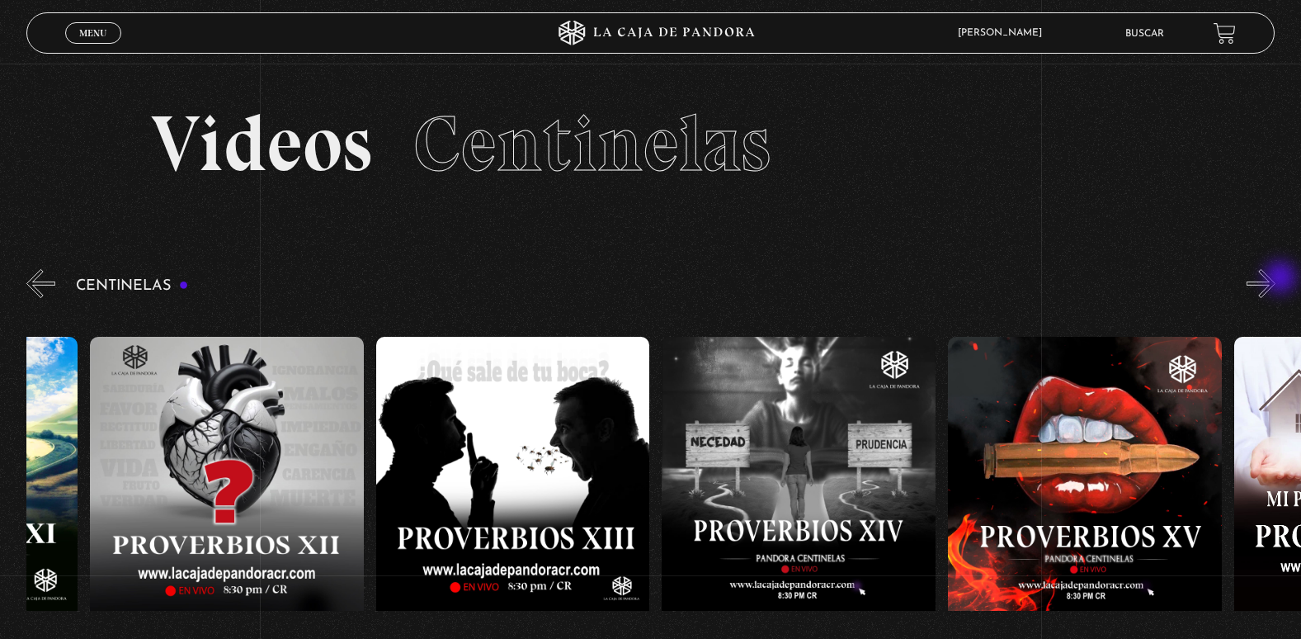
click at [1276, 279] on button "»" at bounding box center [1261, 283] width 29 height 29
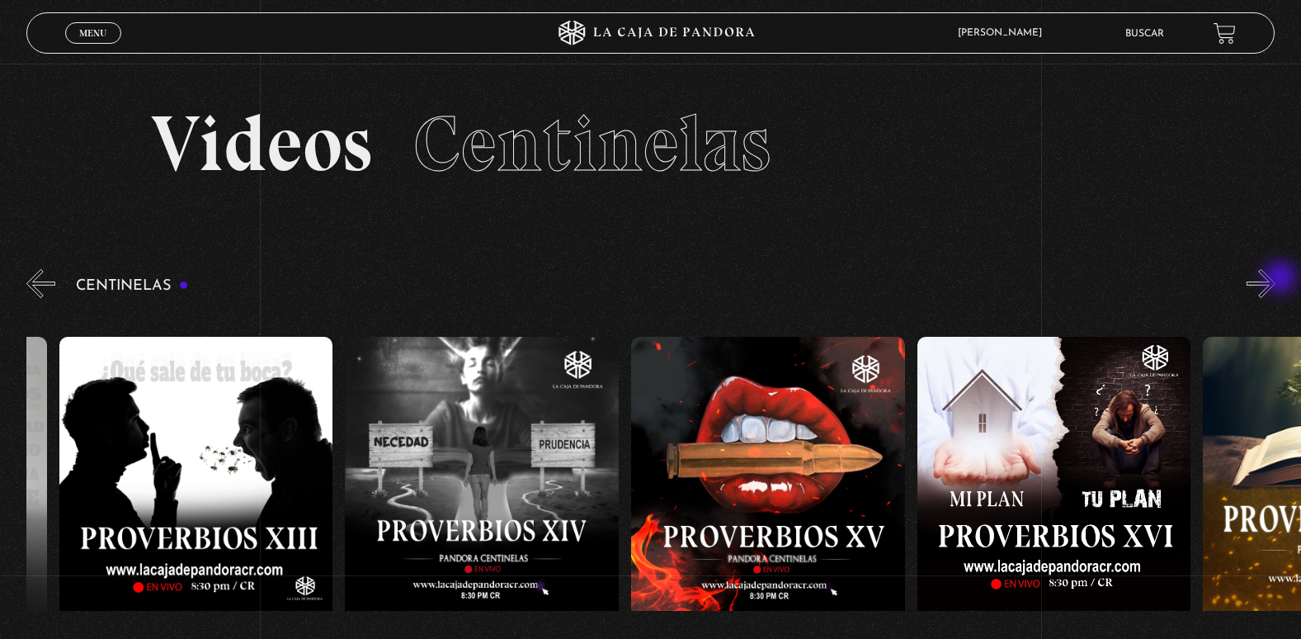
click at [1276, 279] on button "»" at bounding box center [1261, 283] width 29 height 29
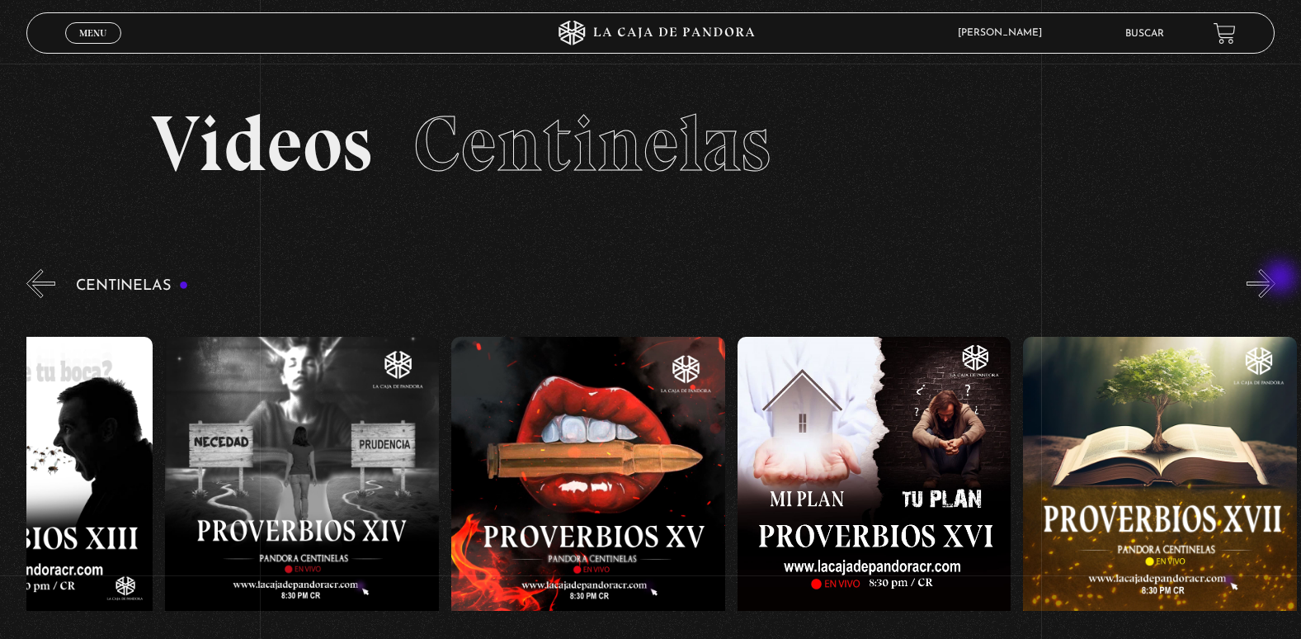
click at [1276, 279] on button "»" at bounding box center [1261, 283] width 29 height 29
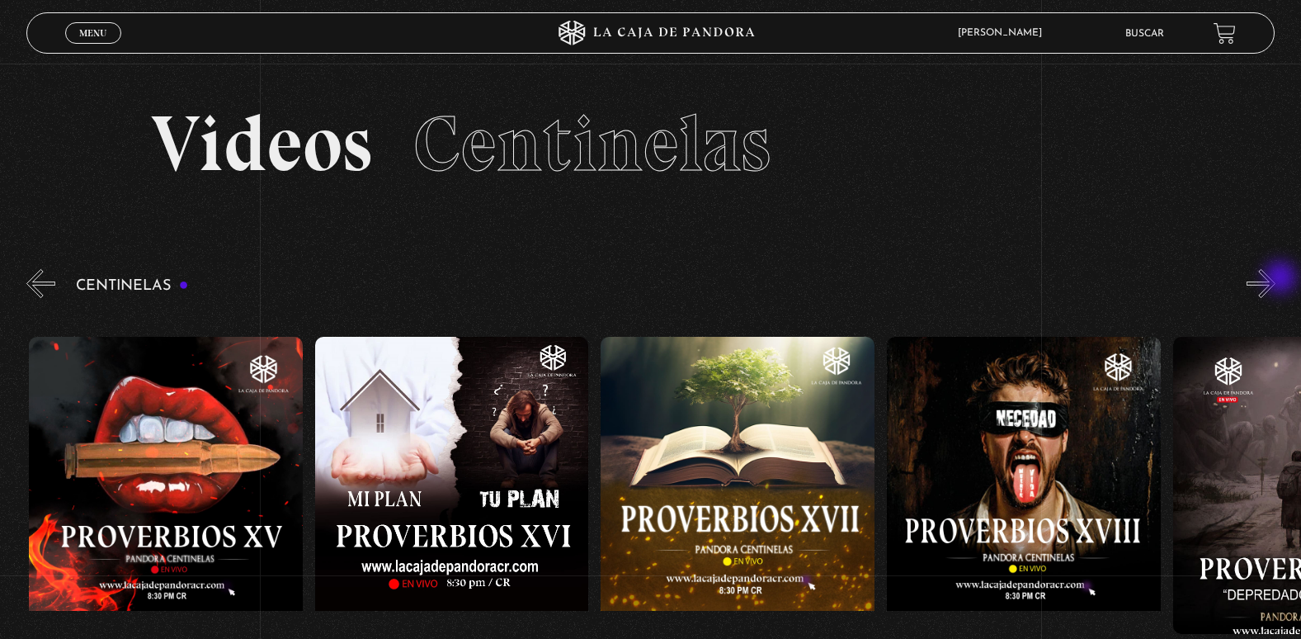
click at [1276, 279] on button "»" at bounding box center [1261, 283] width 29 height 29
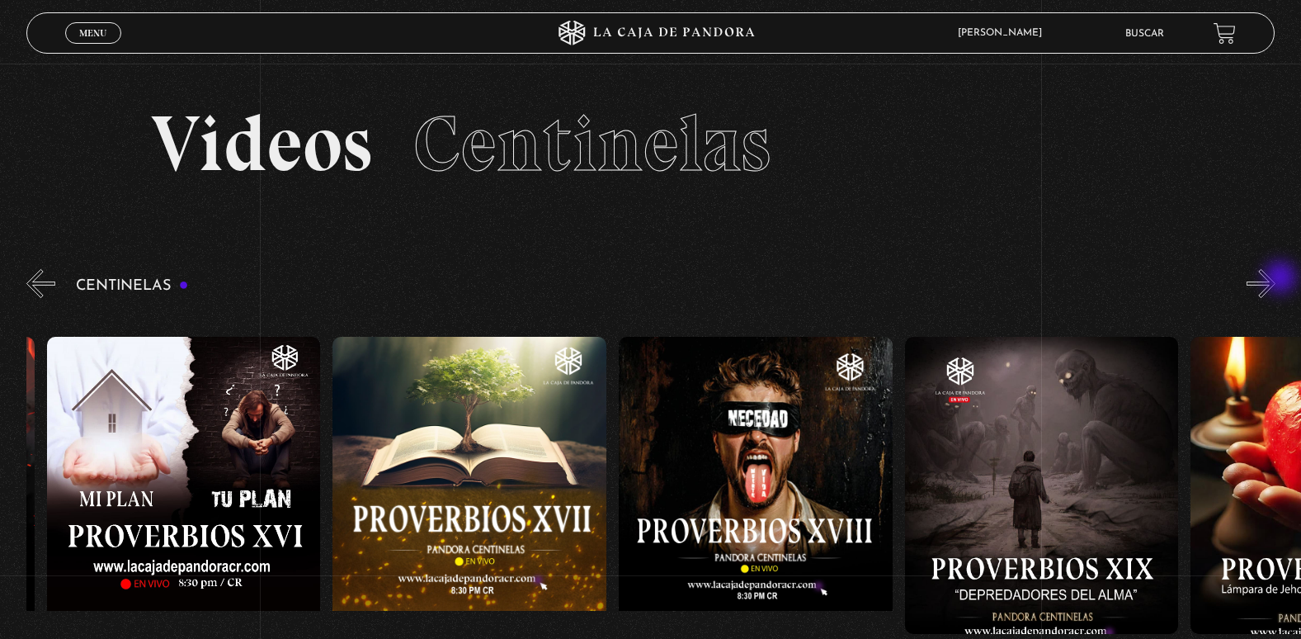
click at [1276, 279] on button "»" at bounding box center [1261, 283] width 29 height 29
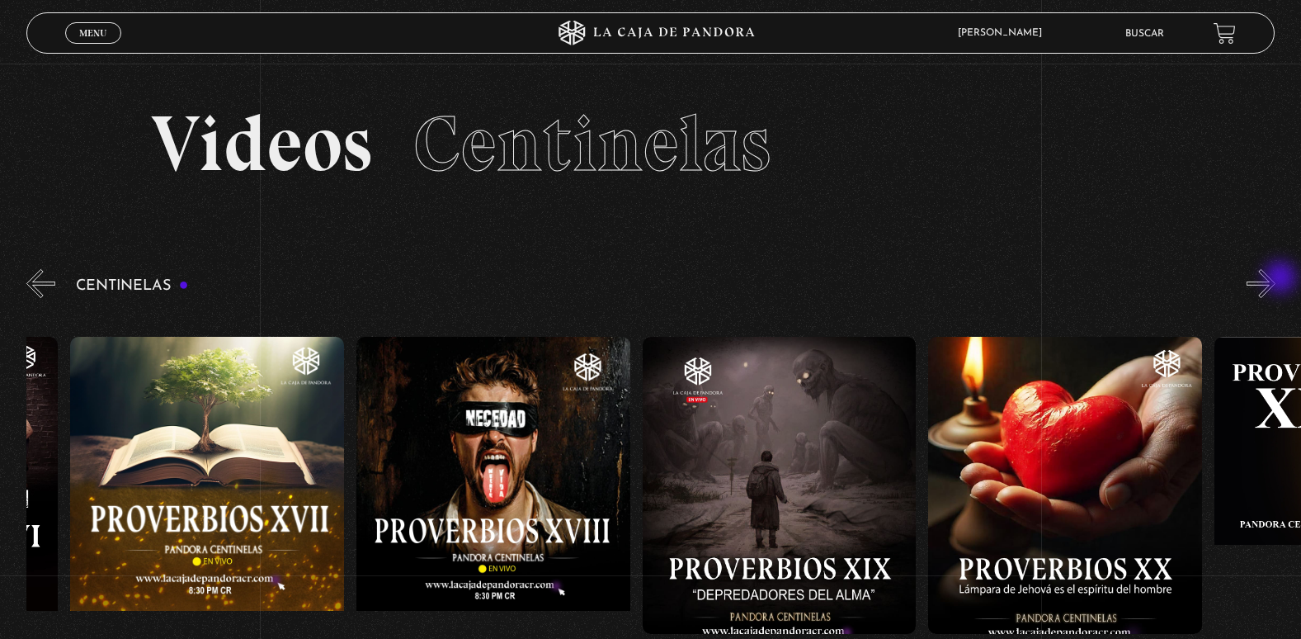
click at [1276, 279] on button "»" at bounding box center [1261, 283] width 29 height 29
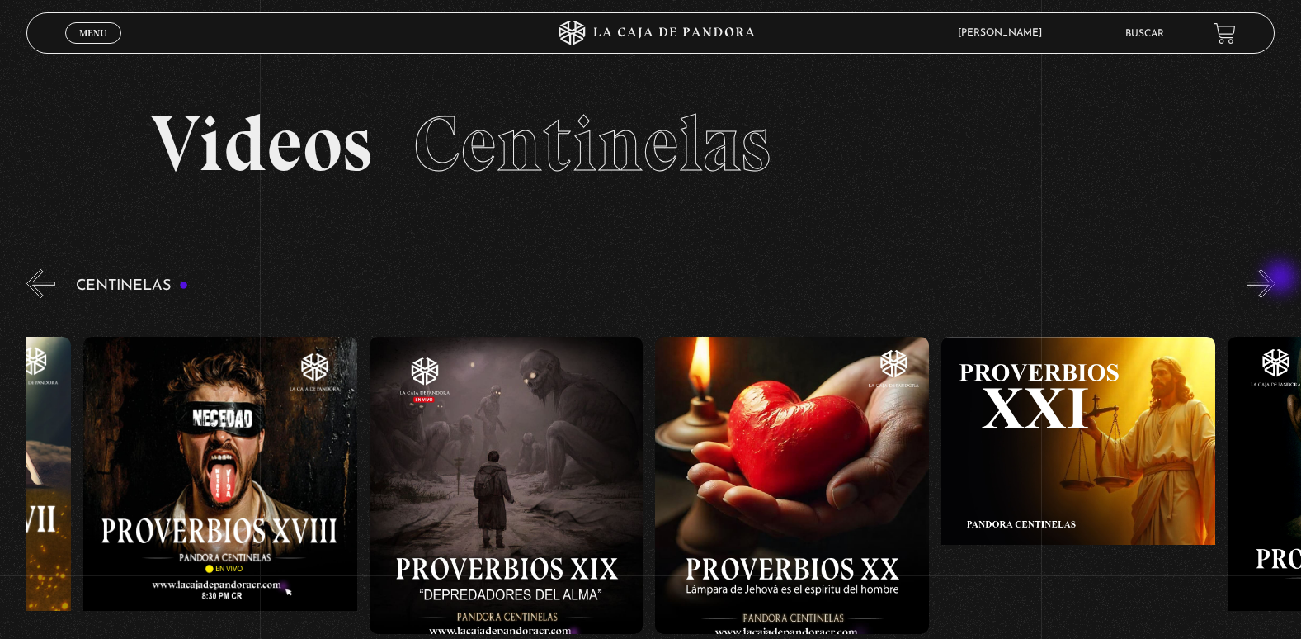
click at [1276, 279] on button "»" at bounding box center [1261, 283] width 29 height 29
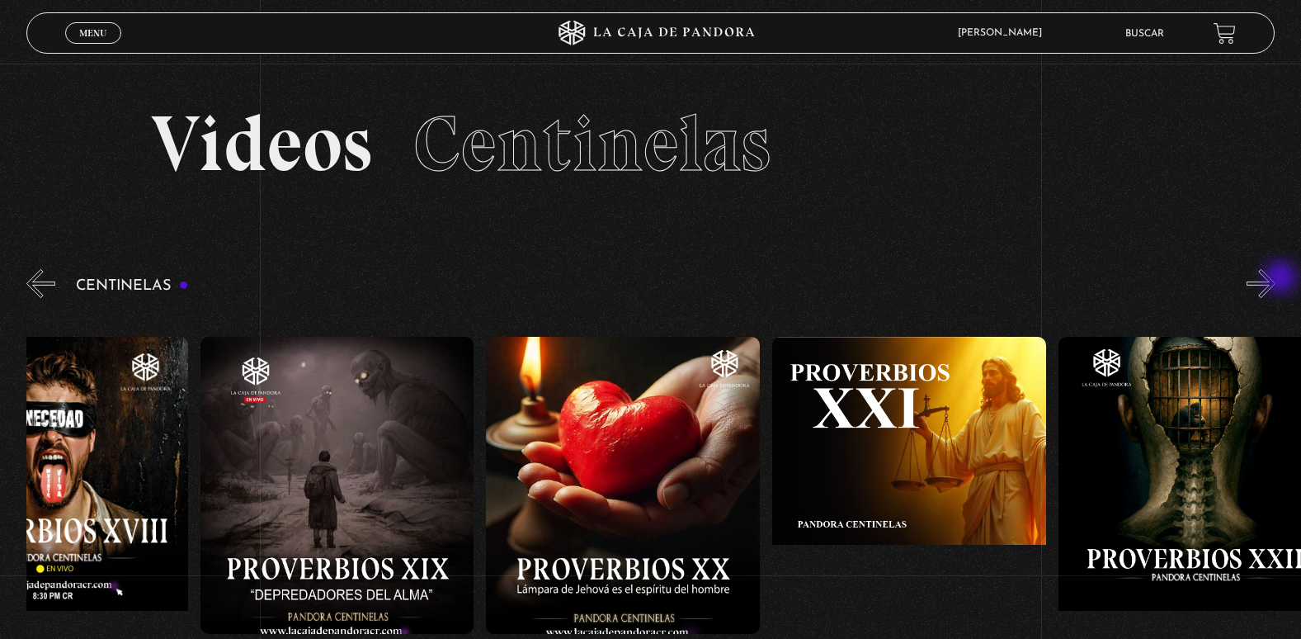
click at [1276, 279] on button "»" at bounding box center [1261, 283] width 29 height 29
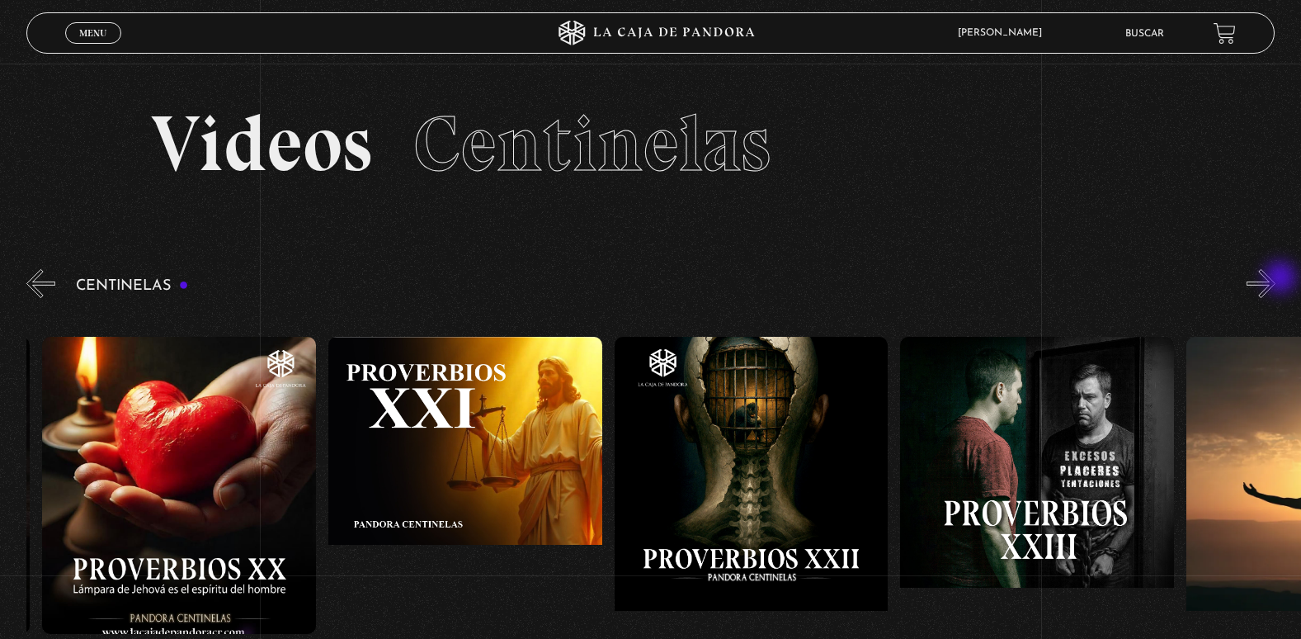
click at [1276, 279] on button "»" at bounding box center [1261, 283] width 29 height 29
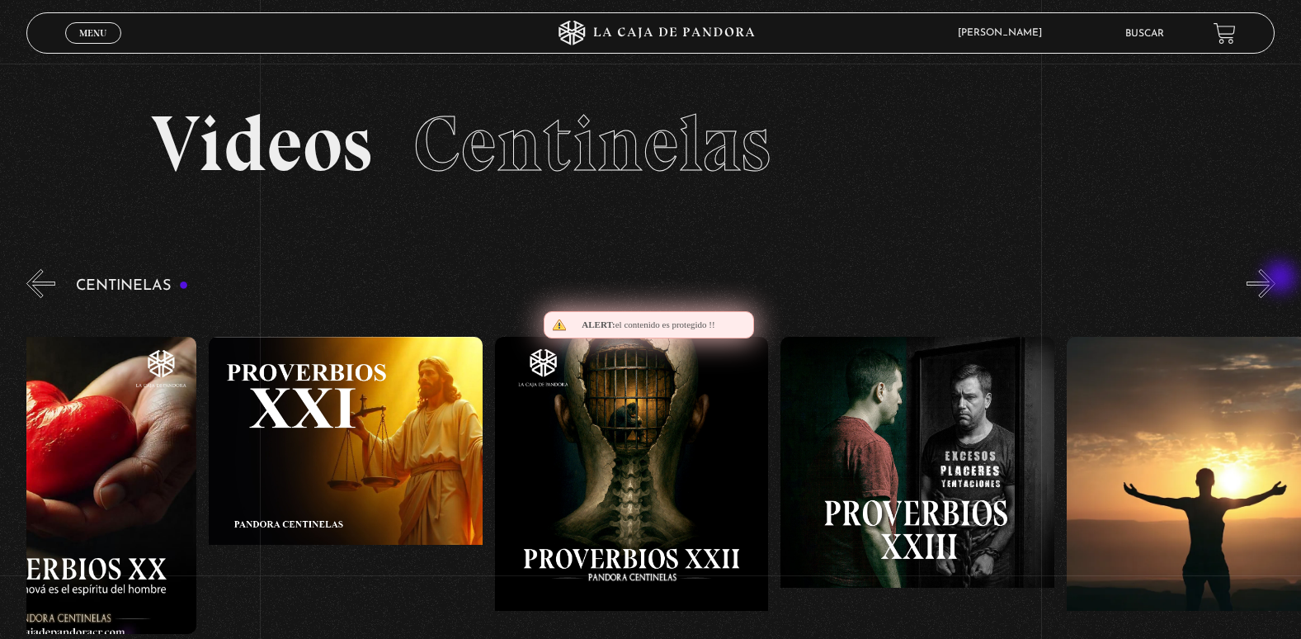
click at [1276, 279] on button "»" at bounding box center [1261, 283] width 29 height 29
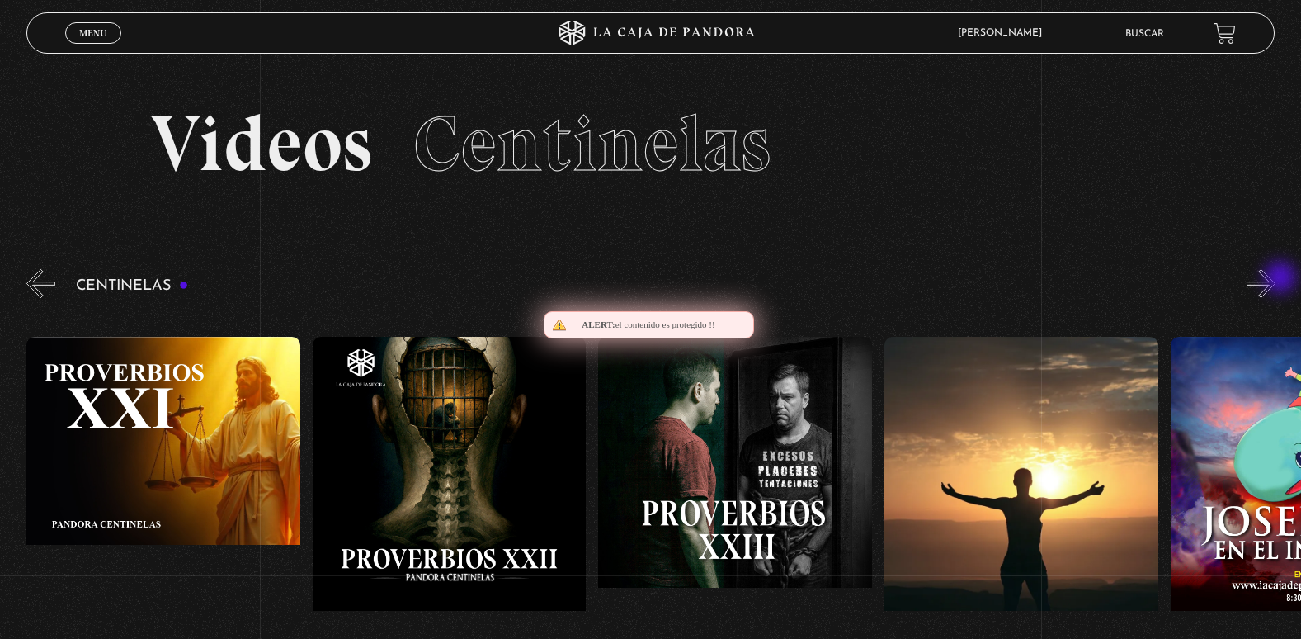
click at [1276, 279] on button "»" at bounding box center [1261, 283] width 29 height 29
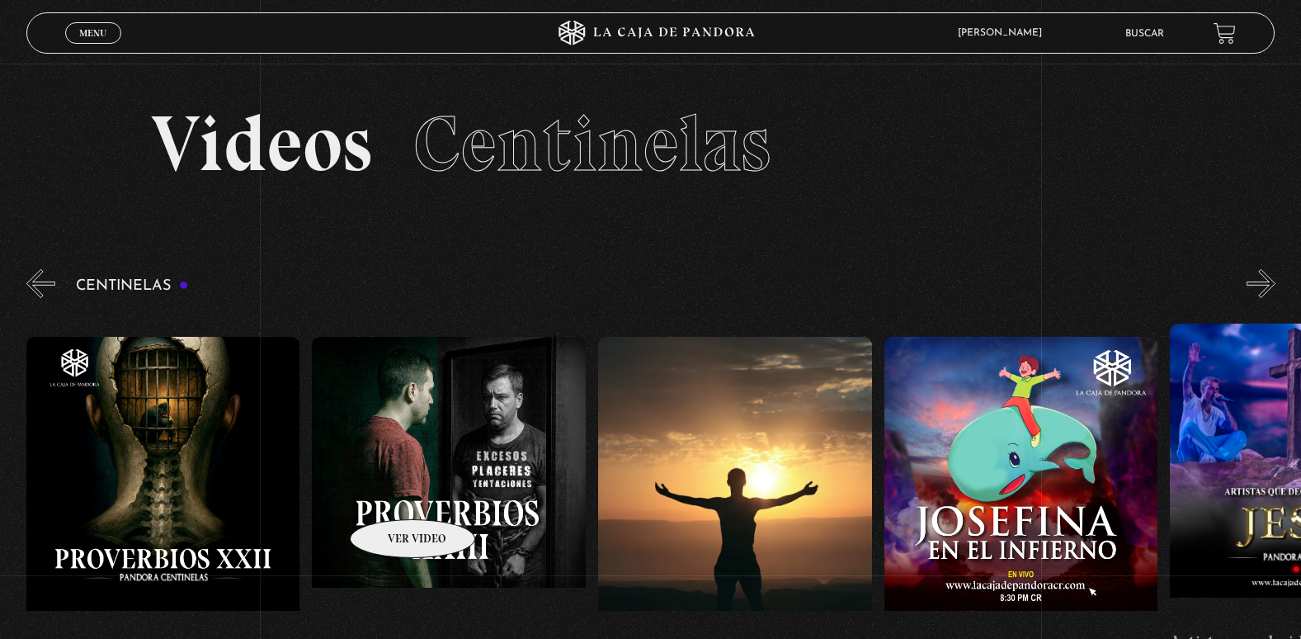
scroll to position [0, 6862]
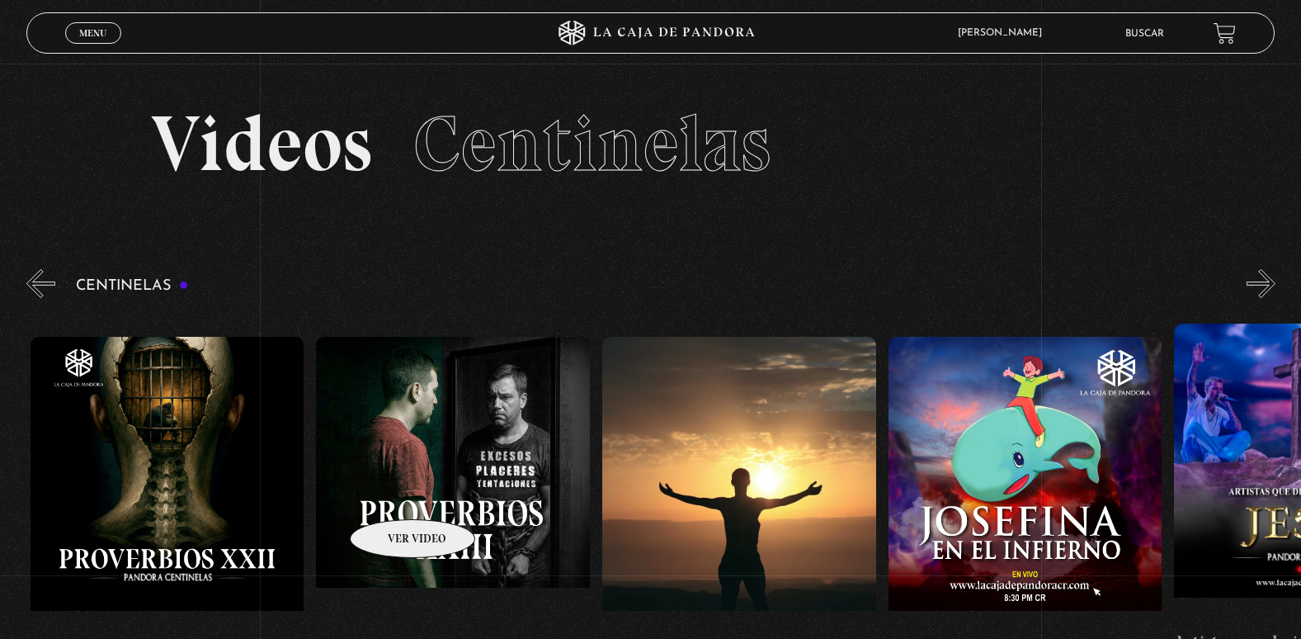
click at [392, 494] on figure at bounding box center [453, 485] width 274 height 297
click at [425, 483] on figure at bounding box center [453, 485] width 274 height 297
